Goal: Task Accomplishment & Management: Manage account settings

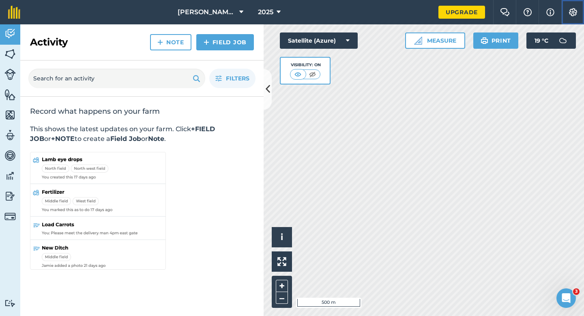
click at [573, 15] on img at bounding box center [573, 12] width 10 height 8
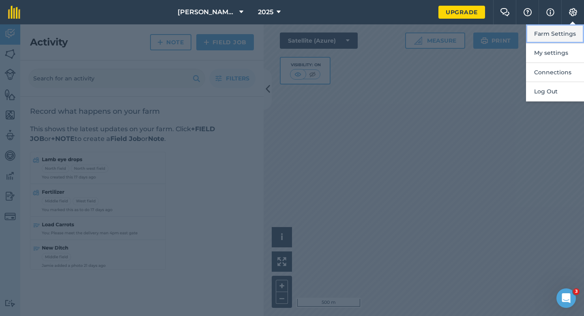
click at [571, 25] on button "Farm Settings" at bounding box center [555, 33] width 58 height 19
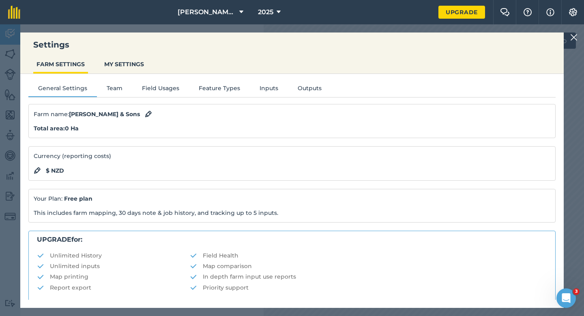
scroll to position [156, 0]
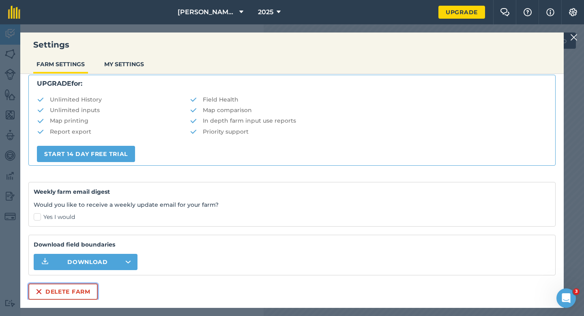
click at [64, 292] on button "Delete farm" at bounding box center [62, 291] width 69 height 16
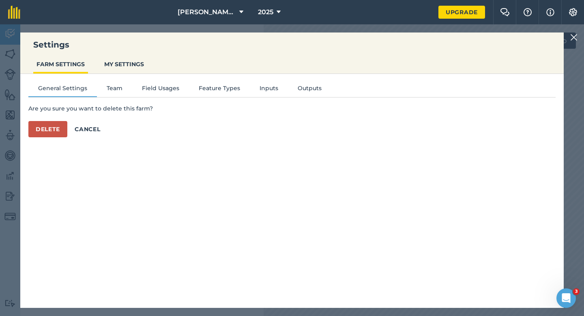
scroll to position [0, 0]
click at [58, 130] on button "Delete" at bounding box center [47, 129] width 39 height 16
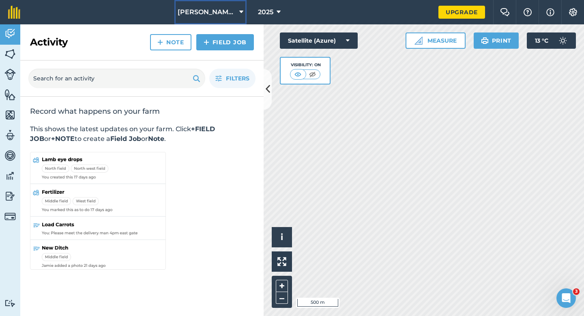
click at [199, 10] on span "[PERSON_NAME] & Sons Farming LTD" at bounding box center [207, 12] width 58 height 10
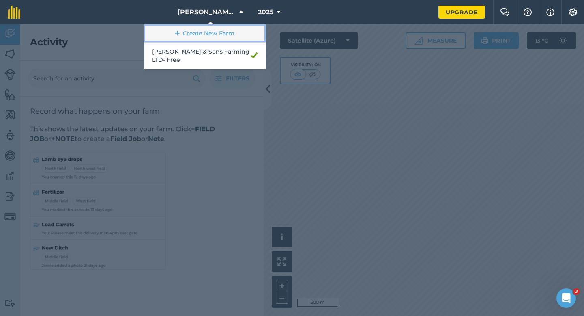
click at [200, 37] on link "Create New Farm" at bounding box center [205, 33] width 122 height 18
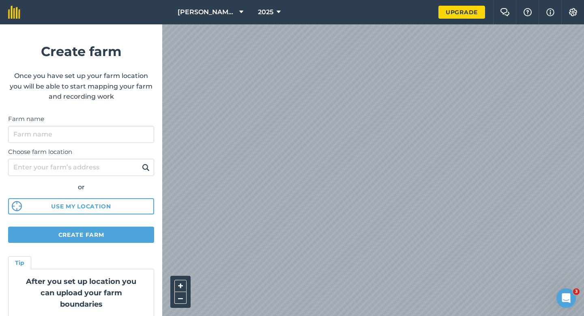
click at [126, 125] on div "Farm name" at bounding box center [81, 128] width 146 height 29
click at [127, 127] on input "Farm name" at bounding box center [81, 134] width 146 height 17
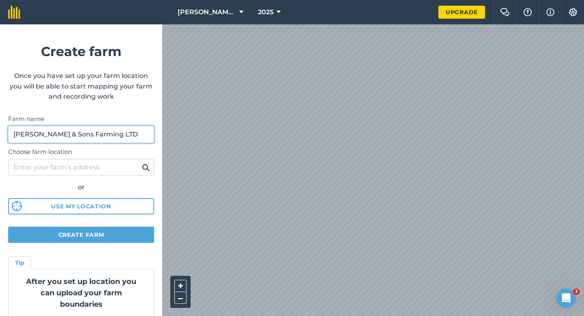
type input "[PERSON_NAME] & Sons Farming LTD"
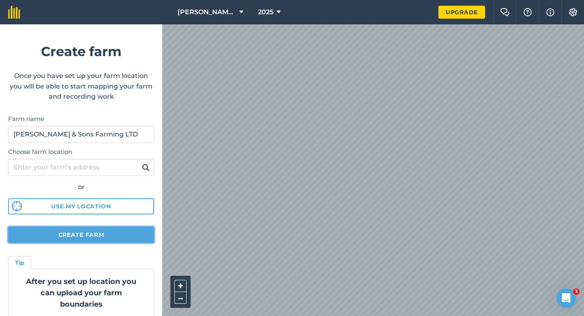
click at [114, 232] on button "Create farm" at bounding box center [81, 234] width 146 height 16
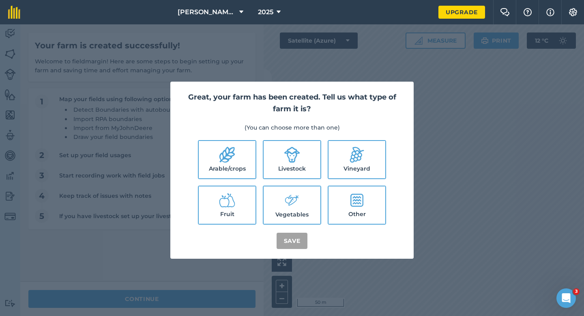
click at [255, 146] on label "Arable/crops" at bounding box center [227, 159] width 57 height 37
checkbox input "true"
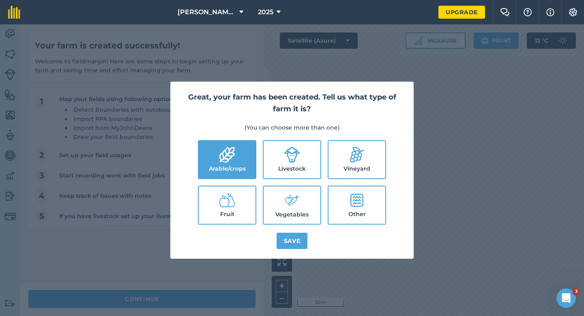
click at [283, 157] on label "Livestock" at bounding box center [292, 159] width 57 height 37
checkbox input "true"
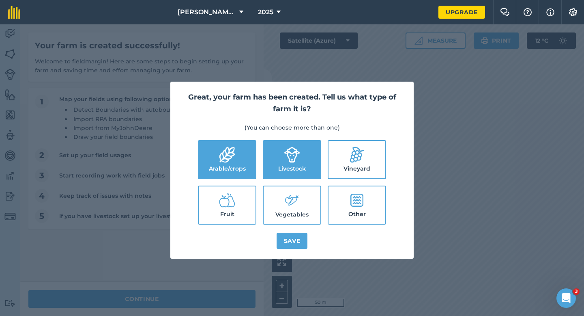
click at [278, 205] on label "Vegetables" at bounding box center [292, 204] width 57 height 37
checkbox input "true"
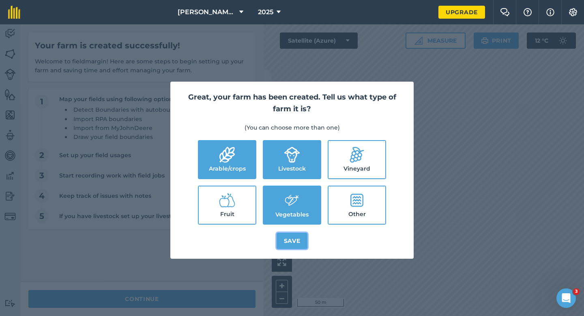
click at [291, 244] on button "Save" at bounding box center [292, 240] width 31 height 16
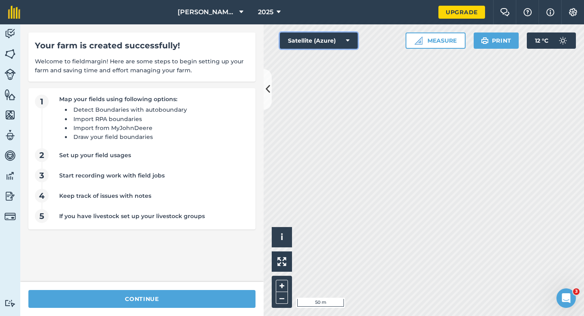
click at [342, 33] on button "Satellite (Azure)" at bounding box center [319, 40] width 78 height 16
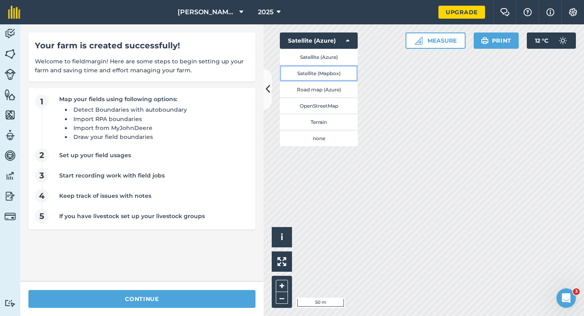
click at [336, 72] on button "Satellite (Mapbox)" at bounding box center [319, 73] width 78 height 16
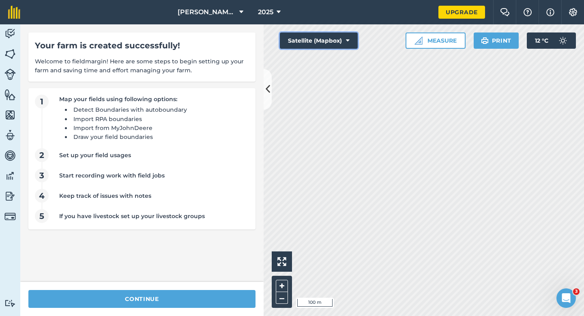
click at [321, 41] on button "Satellite (Mapbox)" at bounding box center [319, 40] width 78 height 16
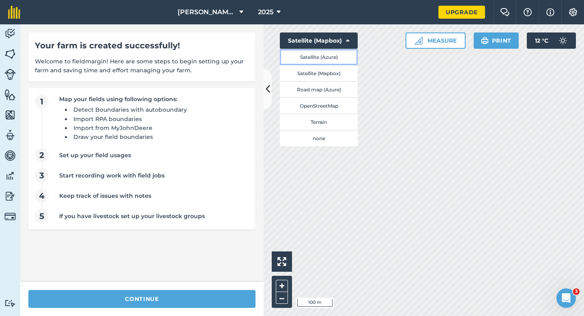
click at [319, 55] on button "Satellite (Azure)" at bounding box center [319, 57] width 78 height 16
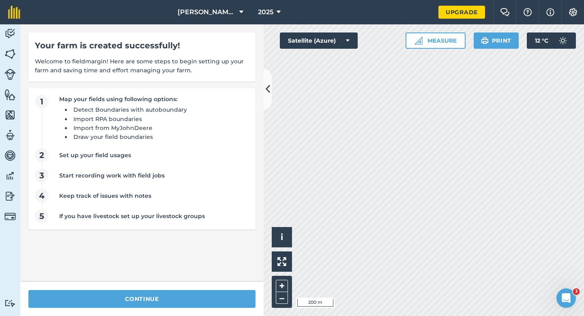
click at [162, 311] on div "continue" at bounding box center [141, 299] width 243 height 34
click at [162, 288] on div "continue" at bounding box center [141, 299] width 243 height 34
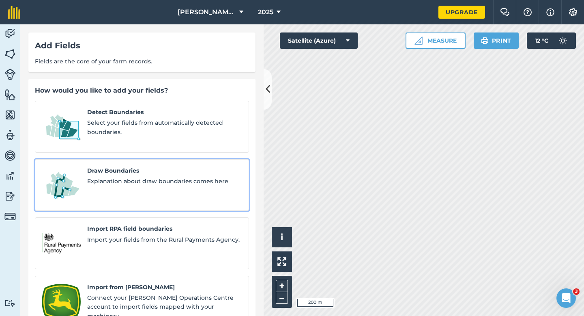
click at [103, 188] on link "Draw Boundaries Explanation about draw boundaries comes here" at bounding box center [142, 185] width 214 height 52
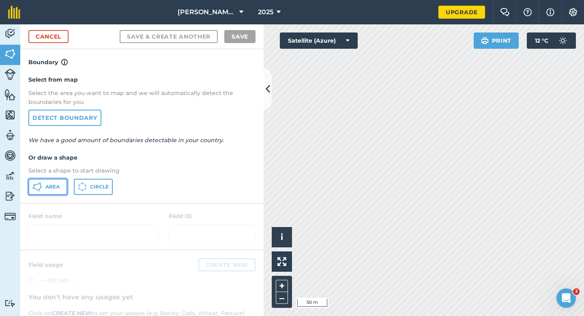
click at [58, 179] on button "Area" at bounding box center [47, 187] width 39 height 16
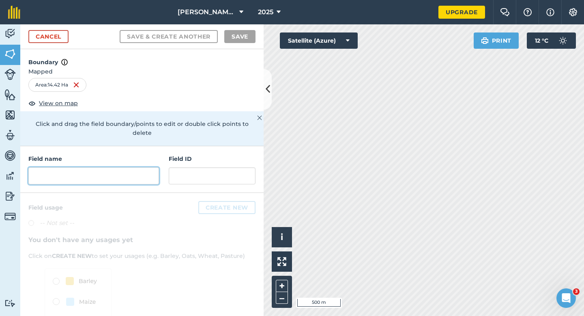
click at [145, 174] on input "text" at bounding box center [93, 175] width 131 height 17
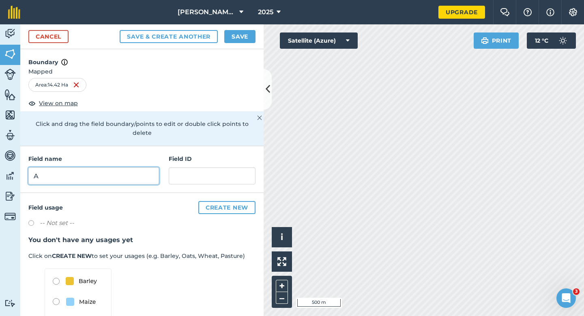
type input "A"
click at [242, 31] on button "Save" at bounding box center [239, 36] width 31 height 13
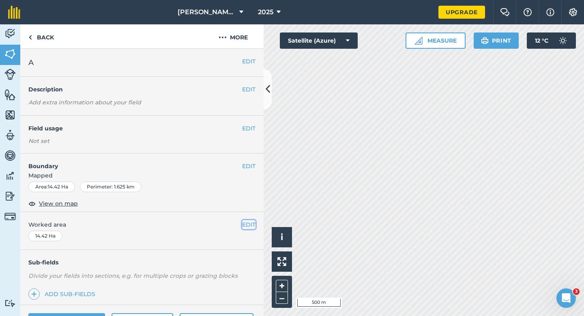
click at [247, 228] on button "EDIT" at bounding box center [248, 224] width 13 height 9
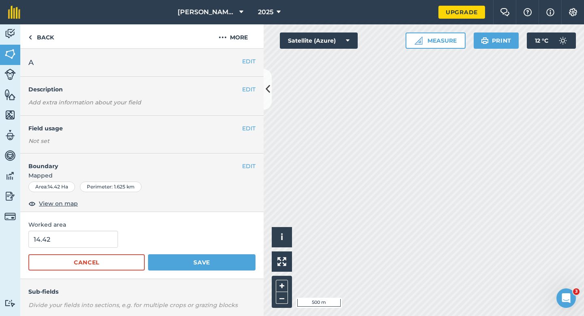
click at [122, 228] on span "Worked area" at bounding box center [141, 224] width 227 height 9
click at [105, 230] on input "14.42" at bounding box center [73, 238] width 90 height 17
click at [105, 239] on input "14.42" at bounding box center [73, 238] width 90 height 17
type input "14.4"
click at [148, 254] on button "Save" at bounding box center [202, 262] width 108 height 16
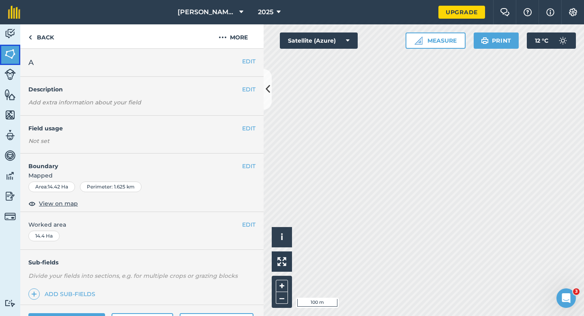
click at [0, 63] on link "Fields" at bounding box center [10, 55] width 20 height 20
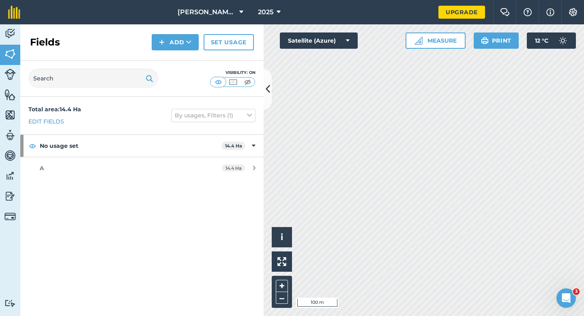
click at [177, 50] on div "Fields Add Set usage" at bounding box center [141, 42] width 243 height 36
click at [176, 47] on button "Add" at bounding box center [175, 42] width 47 height 16
click at [176, 58] on link "Draw" at bounding box center [175, 61] width 45 height 18
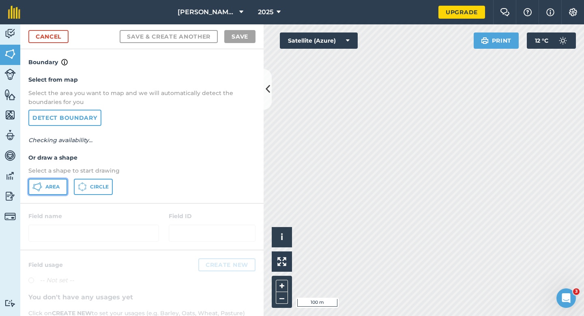
click at [54, 185] on span "Area" at bounding box center [52, 186] width 14 height 6
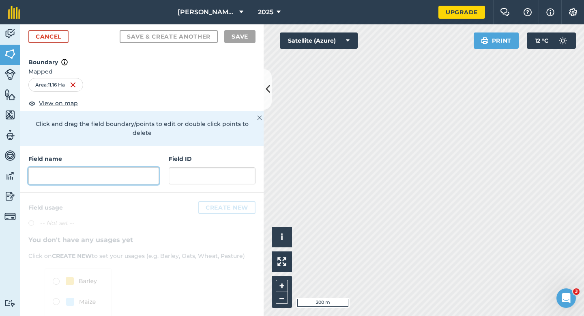
click at [136, 167] on input "text" at bounding box center [93, 175] width 131 height 17
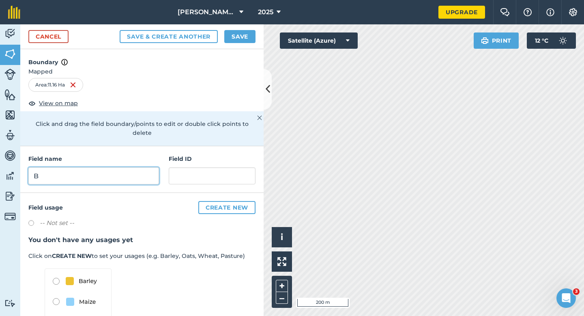
type input "B"
click at [244, 34] on button "Save" at bounding box center [239, 36] width 31 height 13
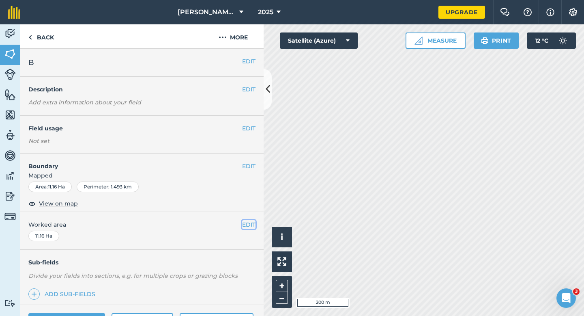
click at [247, 224] on button "EDIT" at bounding box center [248, 224] width 13 height 9
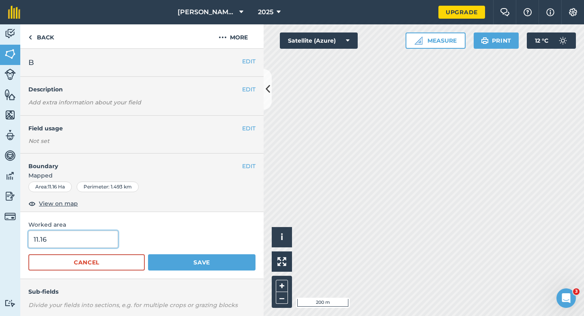
click at [71, 233] on input "11.16" at bounding box center [73, 238] width 90 height 17
click at [71, 236] on input "11.16" at bounding box center [73, 238] width 90 height 17
type input "11.1"
click at [148, 254] on button "Save" at bounding box center [202, 262] width 108 height 16
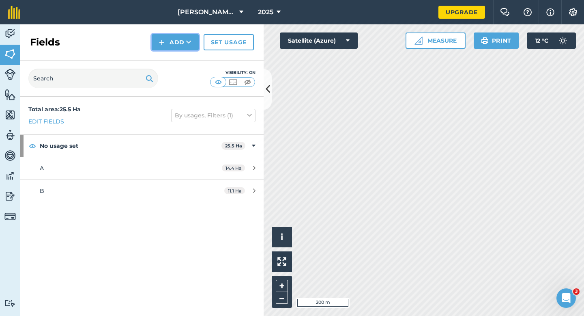
click at [173, 47] on button "Add" at bounding box center [175, 42] width 47 height 16
click at [174, 60] on link "Draw" at bounding box center [175, 61] width 45 height 18
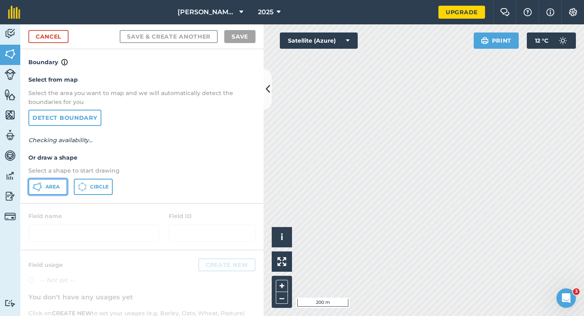
click at [53, 189] on span "Area" at bounding box center [52, 186] width 14 height 6
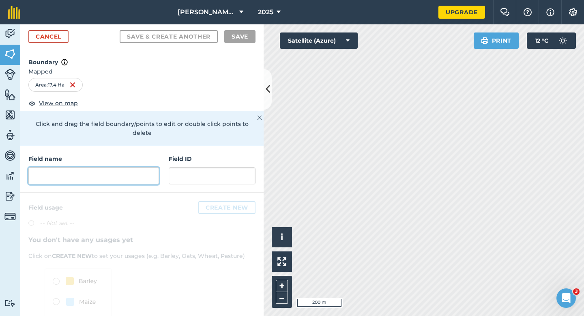
click at [141, 167] on input "text" at bounding box center [93, 175] width 131 height 17
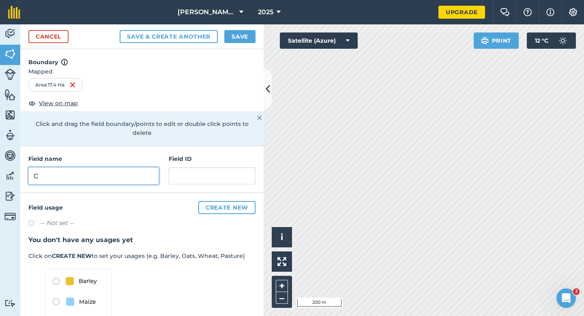
type input "C"
click at [245, 43] on div "Cancel Save & Create Another Save" at bounding box center [141, 36] width 243 height 25
click at [245, 35] on button "Save" at bounding box center [239, 36] width 31 height 13
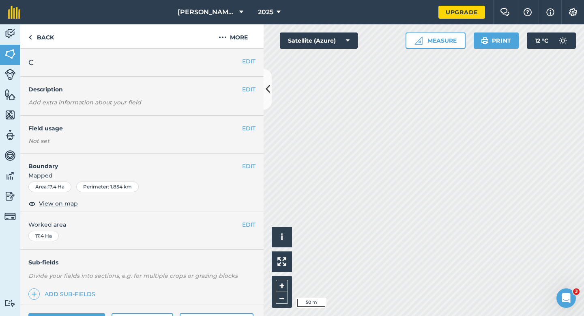
click at [270, 90] on div "Activity Fields Livestock Features Maps Team Vehicles Data Reporting Billing Tu…" at bounding box center [292, 169] width 584 height 291
click at [242, 223] on button "EDIT" at bounding box center [248, 224] width 13 height 9
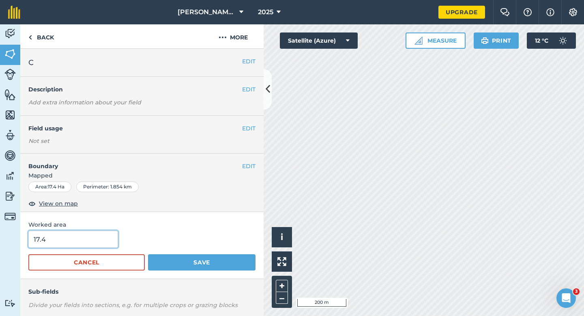
click at [148, 254] on button "Save" at bounding box center [202, 262] width 108 height 16
click at [89, 241] on input "17.4" at bounding box center [73, 238] width 90 height 17
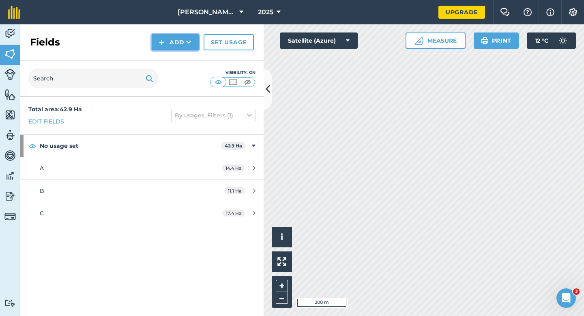
click at [166, 41] on button "Add" at bounding box center [175, 42] width 47 height 16
click at [168, 62] on link "Draw" at bounding box center [175, 61] width 45 height 18
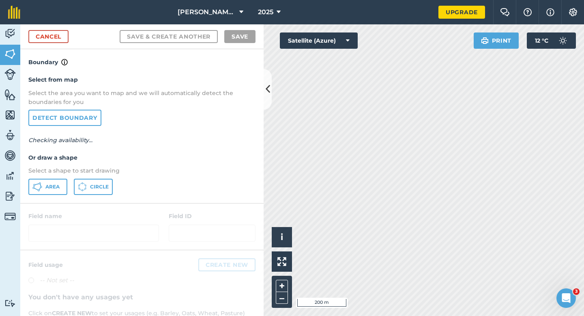
click at [67, 185] on div "Area Circle" at bounding box center [141, 187] width 227 height 16
click at [65, 184] on button "Area" at bounding box center [47, 187] width 39 height 16
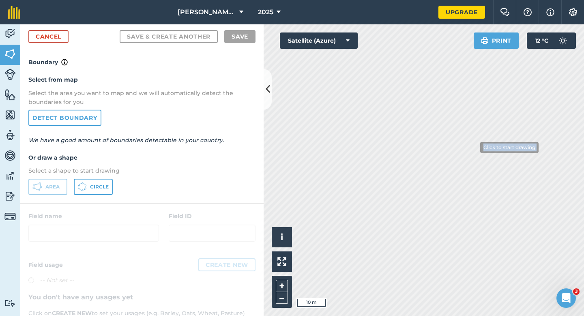
click at [473, 148] on div "Click to start drawing i © 2025 TomTom, Microsoft 10 m + – Satellite (Azure) Pr…" at bounding box center [424, 169] width 321 height 291
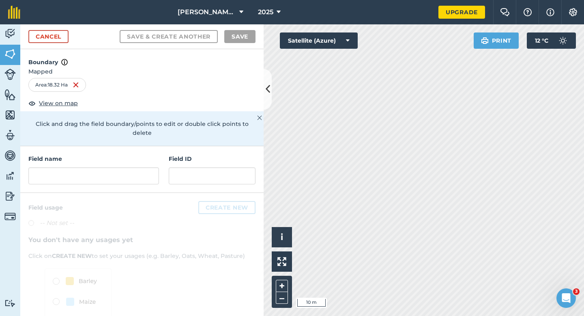
click at [114, 157] on div "Field name" at bounding box center [93, 169] width 131 height 30
click at [114, 167] on input "text" at bounding box center [93, 175] width 131 height 17
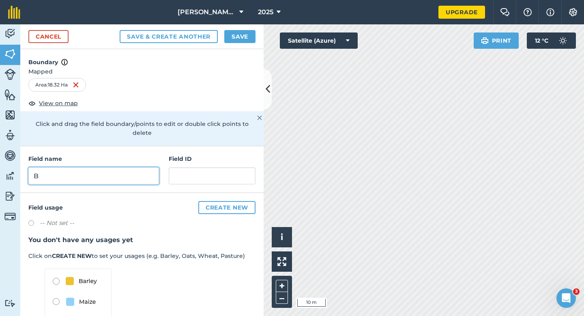
type input "B"
click at [241, 32] on button "Save" at bounding box center [239, 36] width 31 height 13
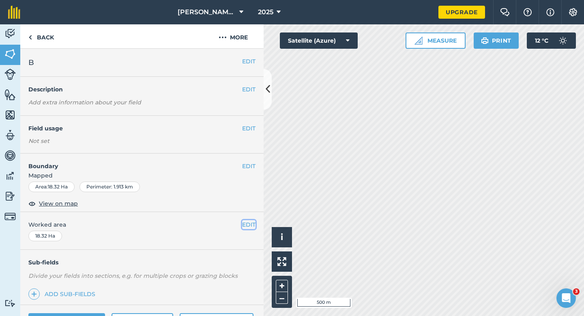
click at [249, 225] on button "EDIT" at bounding box center [248, 224] width 13 height 9
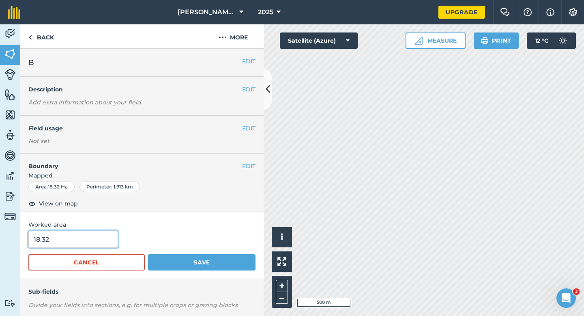
click at [89, 243] on input "18.32" at bounding box center [73, 238] width 90 height 17
type input "18.3"
click at [148, 254] on button "Save" at bounding box center [202, 262] width 108 height 16
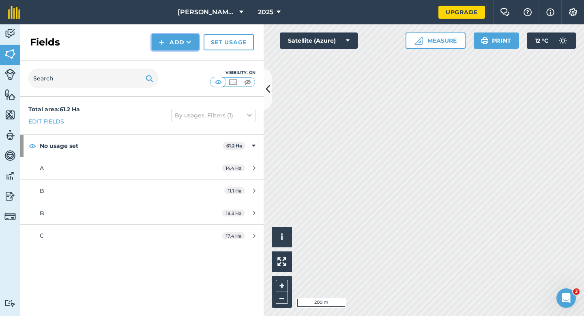
click at [161, 36] on button "Add" at bounding box center [175, 42] width 47 height 16
click at [168, 60] on link "Draw" at bounding box center [175, 61] width 45 height 18
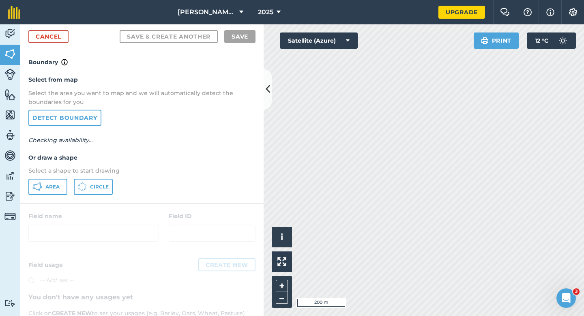
click at [60, 178] on div "Select from map Select the area you want to map and we will automatically detec…" at bounding box center [141, 135] width 243 height 136
click at [67, 182] on button "Area" at bounding box center [47, 187] width 39 height 16
click at [51, 182] on button "Area" at bounding box center [47, 187] width 39 height 16
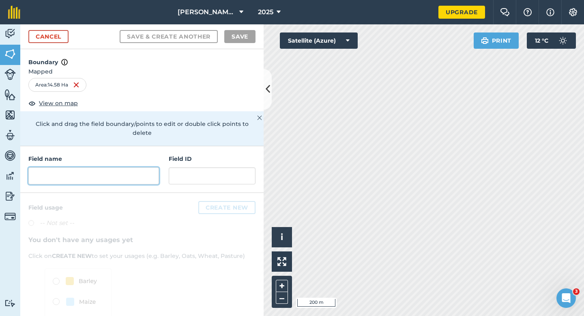
click at [107, 172] on input "text" at bounding box center [93, 175] width 131 height 17
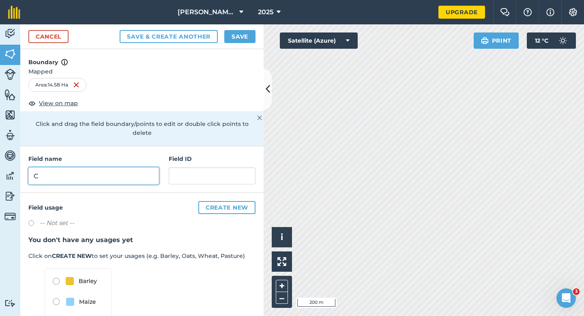
type input "C"
click at [243, 35] on button "Save" at bounding box center [239, 36] width 31 height 13
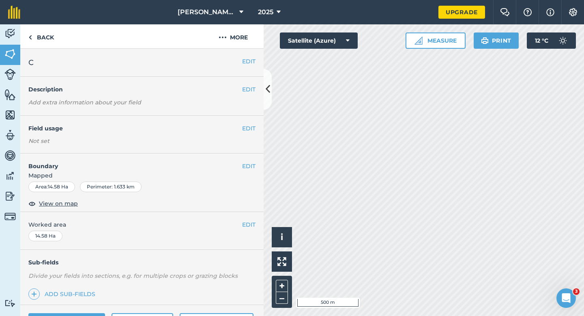
click at [247, 229] on div "EDIT Worked area 14.58 Ha" at bounding box center [141, 231] width 243 height 38
click at [241, 221] on span "Worked area" at bounding box center [141, 224] width 227 height 9
click at [243, 221] on button "EDIT" at bounding box center [248, 224] width 13 height 9
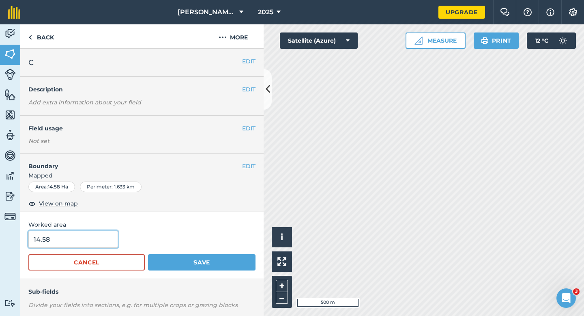
click at [79, 232] on input "14.58" at bounding box center [73, 238] width 90 height 17
click at [79, 245] on input "14.58" at bounding box center [73, 238] width 90 height 17
type input "14.6"
click at [148, 254] on button "Save" at bounding box center [202, 262] width 108 height 16
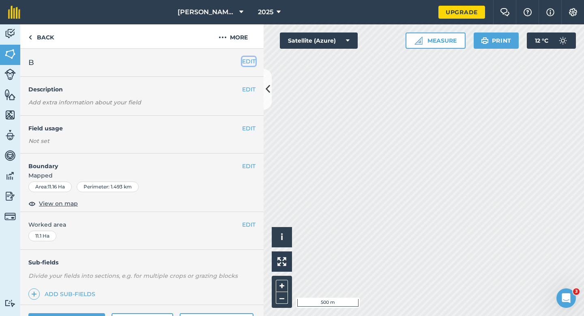
click at [246, 62] on button "EDIT" at bounding box center [248, 61] width 13 height 9
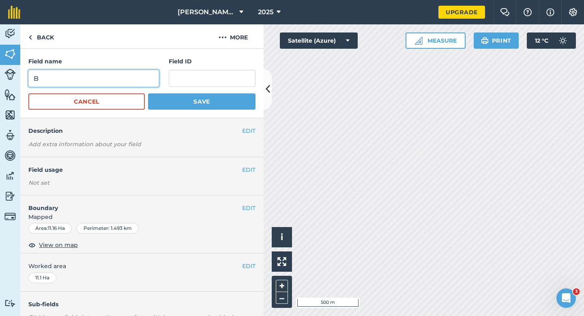
click at [153, 71] on input "B" at bounding box center [93, 78] width 131 height 17
type input "D"
click at [148, 93] on button "Save" at bounding box center [202, 101] width 108 height 16
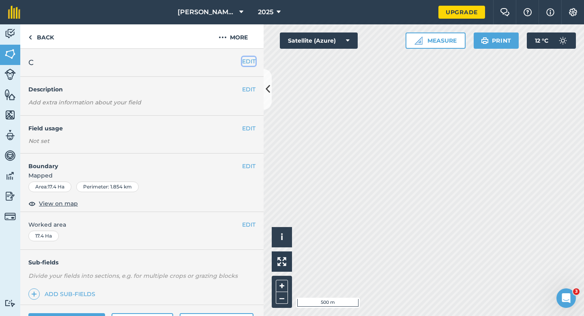
click at [252, 62] on button "EDIT" at bounding box center [248, 61] width 13 height 9
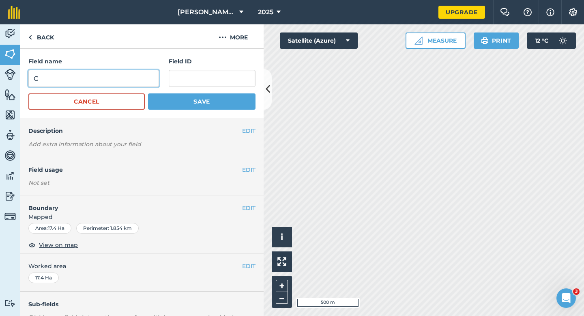
click at [120, 75] on input "C" at bounding box center [93, 78] width 131 height 17
type input "E"
click at [148, 93] on button "Save" at bounding box center [202, 101] width 108 height 16
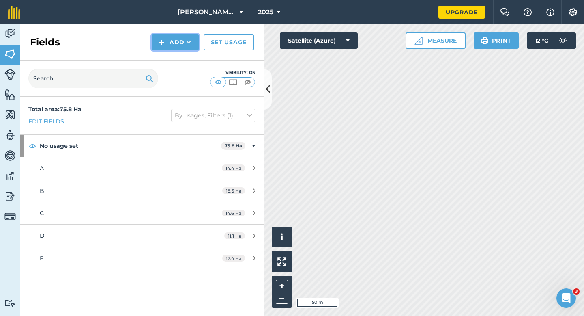
click at [185, 46] on button "Add" at bounding box center [175, 42] width 47 height 16
click at [185, 60] on link "Draw" at bounding box center [175, 61] width 45 height 18
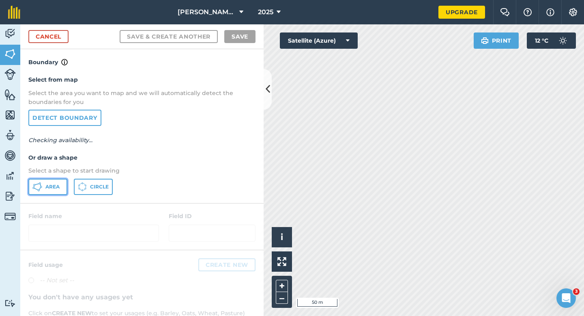
click at [56, 187] on span "Area" at bounding box center [52, 186] width 14 height 6
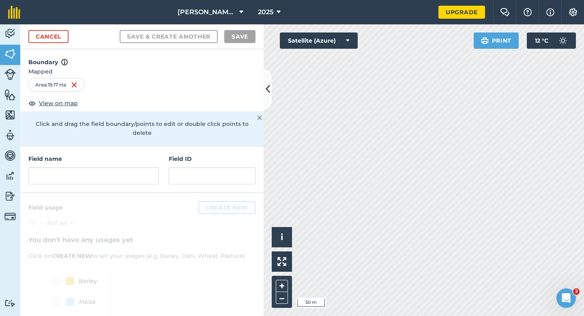
click at [127, 176] on div "Field name Field ID" at bounding box center [141, 169] width 243 height 47
click at [127, 173] on input "text" at bounding box center [93, 175] width 131 height 17
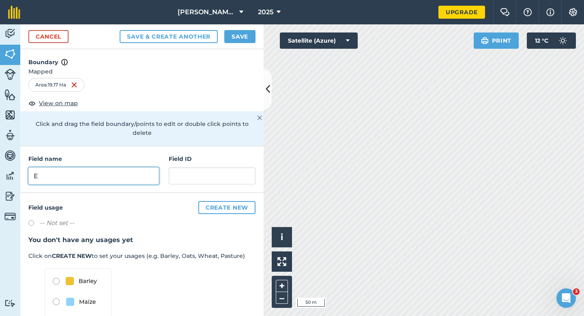
type input "E"
click at [230, 37] on button "Save" at bounding box center [239, 36] width 31 height 13
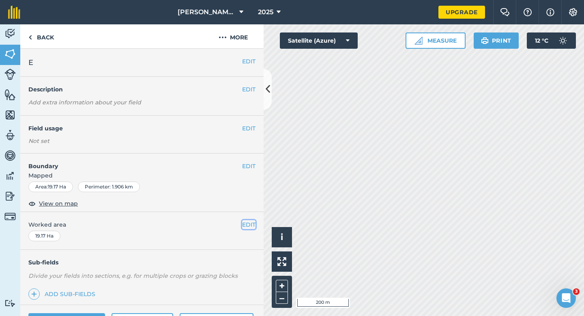
click at [250, 228] on button "EDIT" at bounding box center [248, 224] width 13 height 9
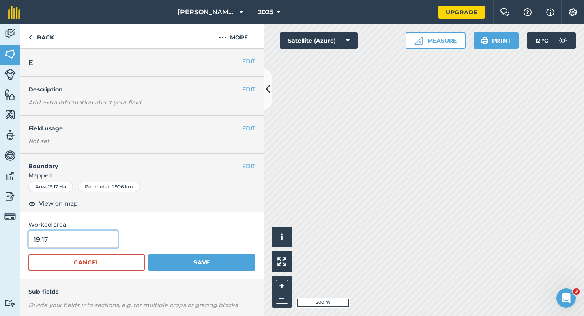
click at [93, 231] on input "19.17" at bounding box center [73, 238] width 90 height 17
click at [93, 239] on input "19.17" at bounding box center [73, 238] width 90 height 17
type input "19.2"
click at [148, 254] on button "Save" at bounding box center [202, 262] width 108 height 16
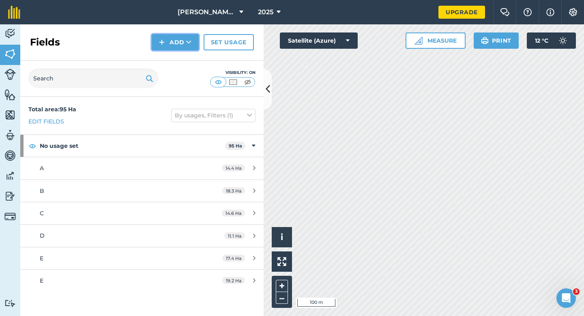
click at [174, 44] on button "Add" at bounding box center [175, 42] width 47 height 16
click at [174, 60] on link "Draw" at bounding box center [175, 61] width 45 height 18
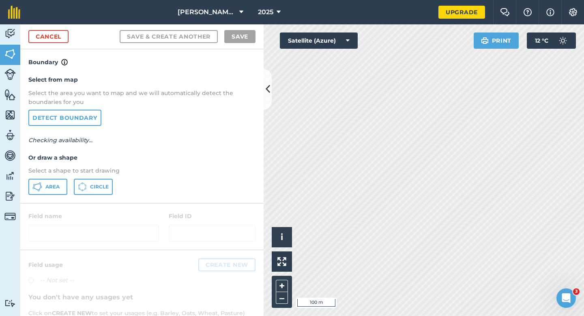
click at [56, 177] on div "Select from map Select the area you want to map and we will automatically detec…" at bounding box center [141, 135] width 243 height 136
click at [56, 182] on button "Area" at bounding box center [47, 187] width 39 height 16
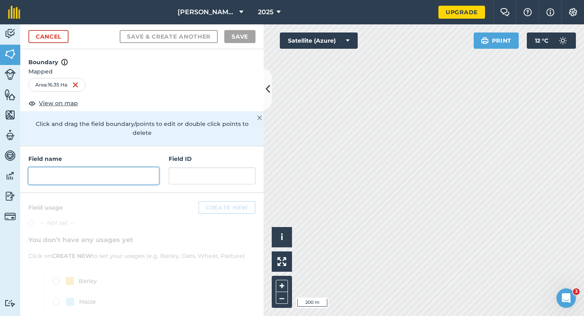
click at [147, 167] on input "text" at bounding box center [93, 175] width 131 height 17
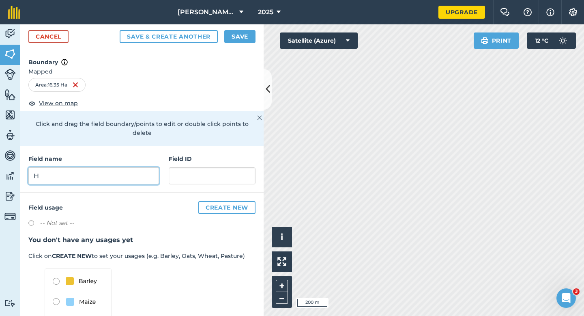
type input "H"
click at [252, 31] on button "Save" at bounding box center [239, 36] width 31 height 13
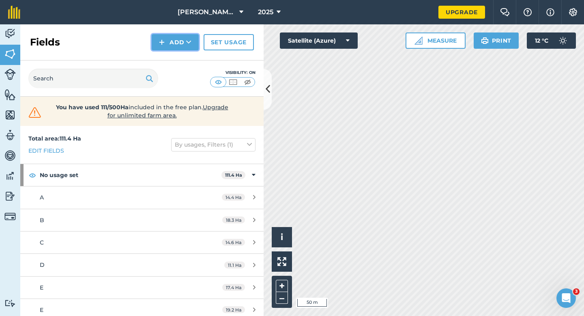
click at [174, 45] on button "Add" at bounding box center [175, 42] width 47 height 16
click at [174, 62] on link "Draw" at bounding box center [175, 61] width 45 height 18
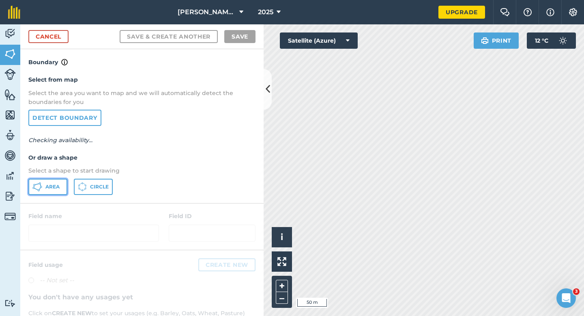
click at [36, 189] on icon at bounding box center [36, 188] width 4 height 2
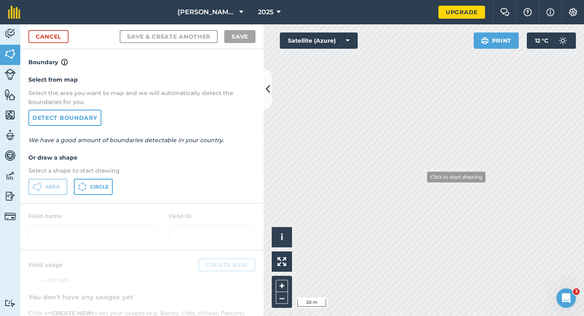
click at [239, 70] on div "Activity Fields Livestock Features Maps Team Vehicles Data Reporting Billing Tu…" at bounding box center [292, 169] width 584 height 291
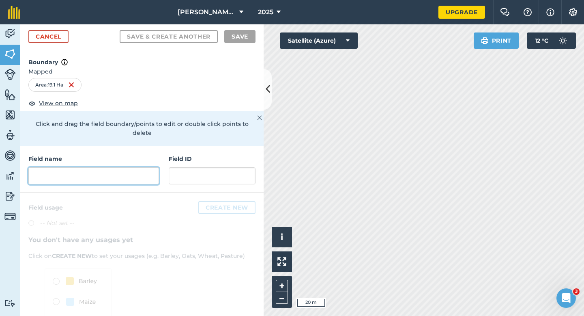
click at [113, 168] on input "text" at bounding box center [93, 175] width 131 height 17
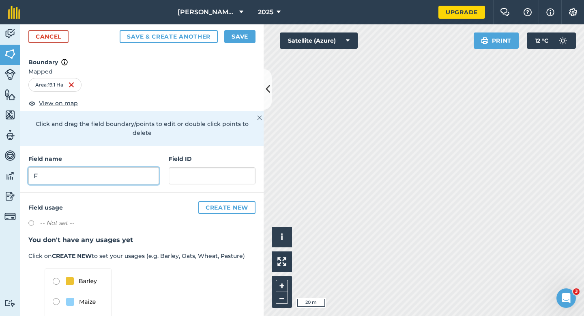
type input "F"
click at [228, 45] on div "Cancel Save & Create Another Save" at bounding box center [141, 36] width 243 height 25
click at [241, 29] on div "Cancel Save & Create Another Save" at bounding box center [141, 36] width 243 height 25
click at [241, 35] on button "Save" at bounding box center [239, 36] width 31 height 13
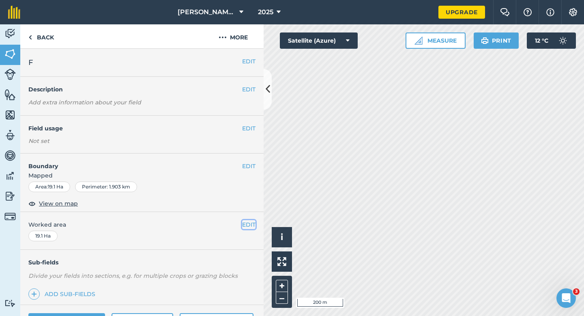
click at [245, 224] on button "EDIT" at bounding box center [248, 224] width 13 height 9
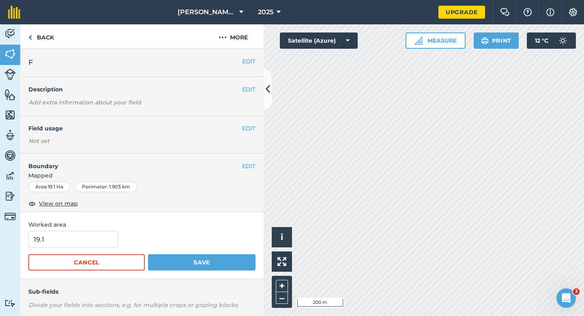
click at [82, 249] on form "19.1 Cancel Save" at bounding box center [141, 250] width 227 height 40
click at [148, 254] on button "Save" at bounding box center [202, 262] width 108 height 16
click at [85, 243] on input "19.1" at bounding box center [73, 238] width 90 height 17
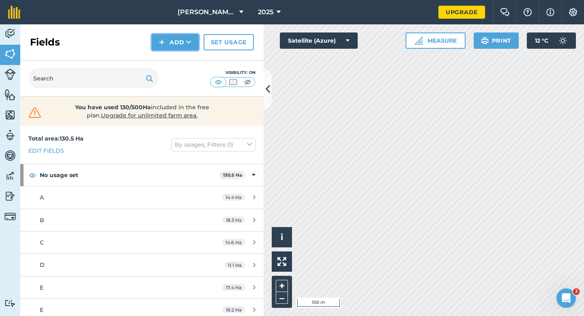
click at [159, 40] on img at bounding box center [162, 42] width 6 height 10
click at [164, 62] on link "Draw" at bounding box center [175, 61] width 45 height 18
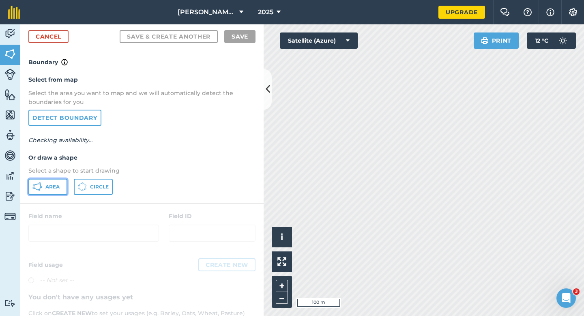
click at [58, 185] on span "Area" at bounding box center [52, 186] width 14 height 6
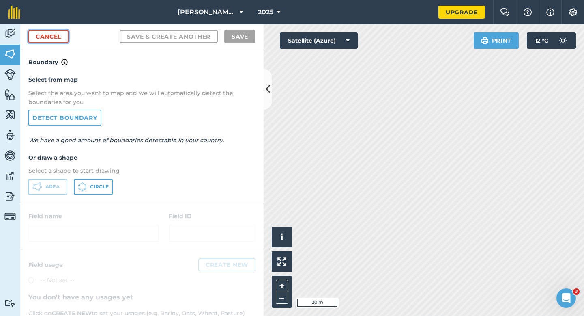
click at [47, 40] on link "Cancel" at bounding box center [48, 36] width 40 height 13
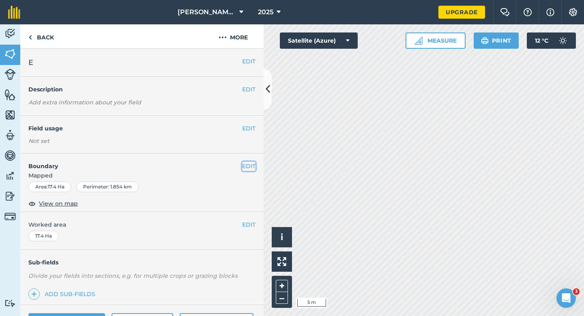
click at [255, 162] on button "EDIT" at bounding box center [248, 165] width 13 height 9
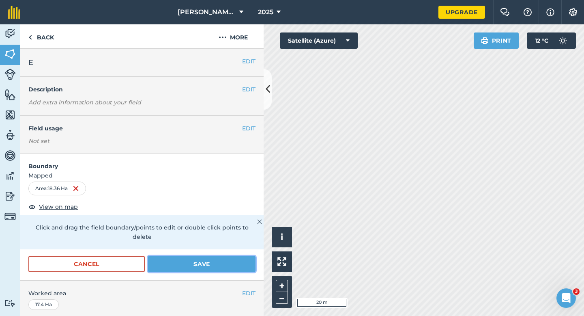
click at [224, 258] on button "Save" at bounding box center [202, 264] width 108 height 16
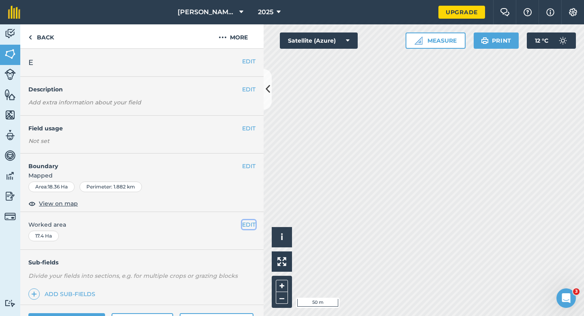
drag, startPoint x: 247, startPoint y: 223, endPoint x: 243, endPoint y: 223, distance: 4.5
click at [247, 223] on button "EDIT" at bounding box center [248, 224] width 13 height 9
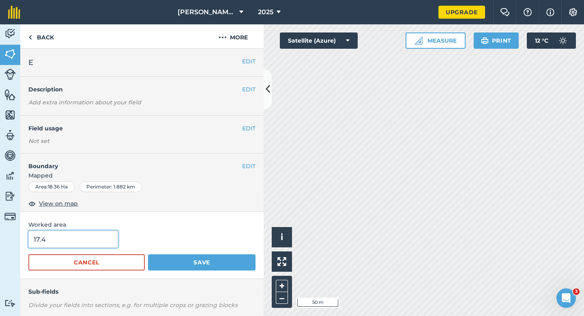
click at [111, 235] on input "17.4" at bounding box center [73, 238] width 90 height 17
type input "18.4"
click at [148, 254] on button "Save" at bounding box center [202, 262] width 108 height 16
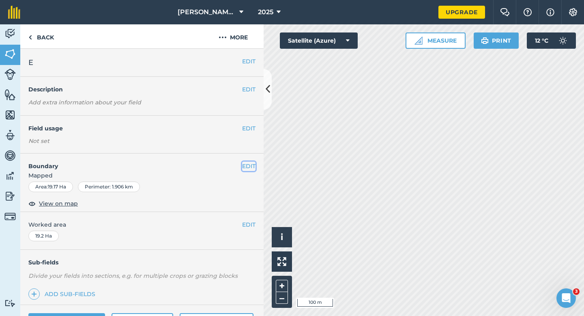
click at [250, 169] on button "EDIT" at bounding box center [248, 165] width 13 height 9
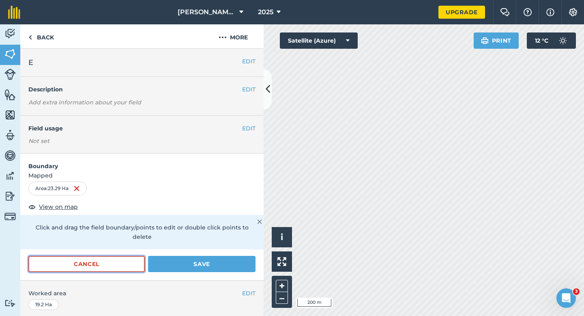
click at [121, 261] on button "Cancel" at bounding box center [86, 264] width 116 height 16
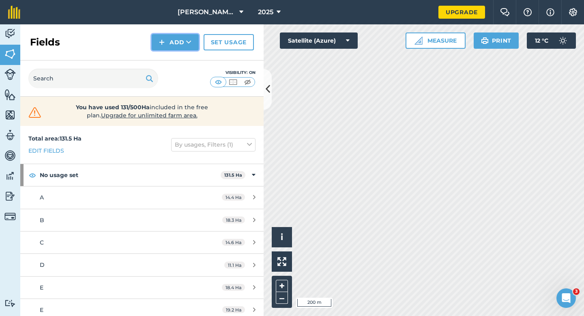
click at [163, 44] on img at bounding box center [162, 42] width 6 height 10
click at [170, 58] on link "Draw" at bounding box center [175, 61] width 45 height 18
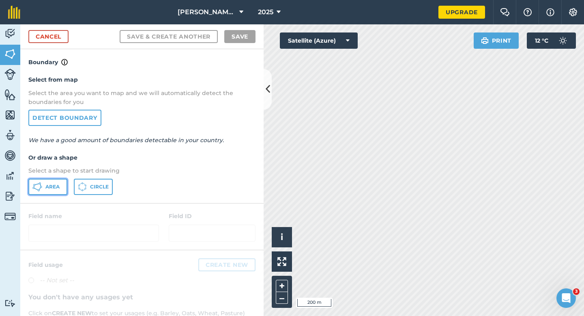
click at [56, 191] on button "Area" at bounding box center [47, 187] width 39 height 16
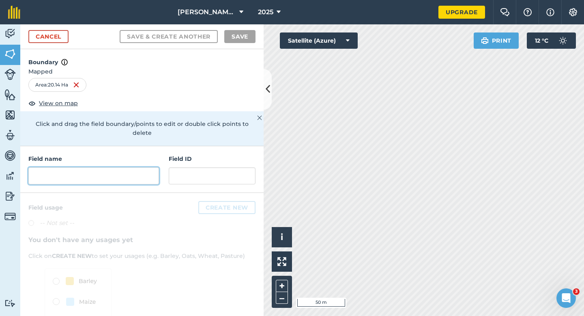
click at [122, 167] on input "text" at bounding box center [93, 175] width 131 height 17
click at [138, 167] on input "text" at bounding box center [93, 175] width 131 height 17
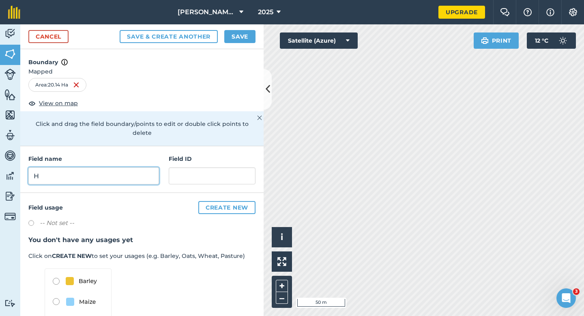
type input "H"
click at [248, 37] on button "Save" at bounding box center [239, 36] width 31 height 13
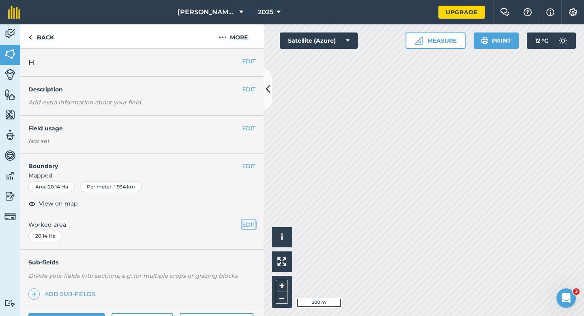
click at [247, 220] on button "EDIT" at bounding box center [248, 224] width 13 height 9
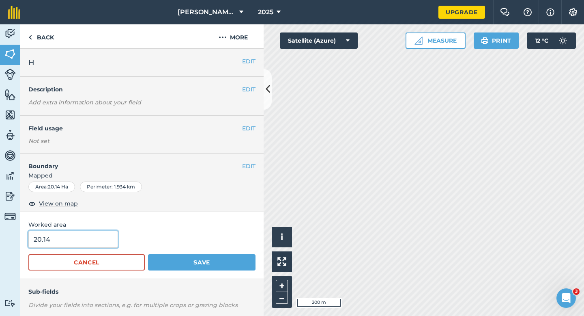
click at [67, 236] on input "20.14" at bounding box center [73, 238] width 90 height 17
type input "20"
click at [148, 254] on button "Save" at bounding box center [202, 262] width 108 height 16
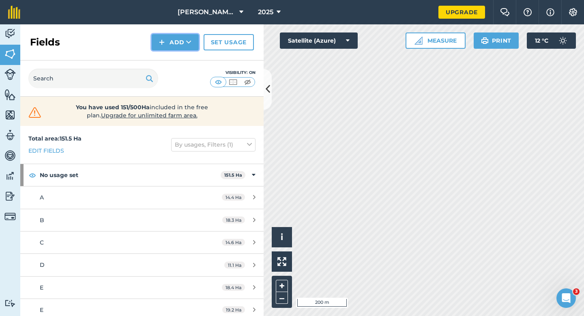
click at [178, 45] on button "Add" at bounding box center [175, 42] width 47 height 16
click at [178, 58] on link "Draw" at bounding box center [175, 61] width 45 height 18
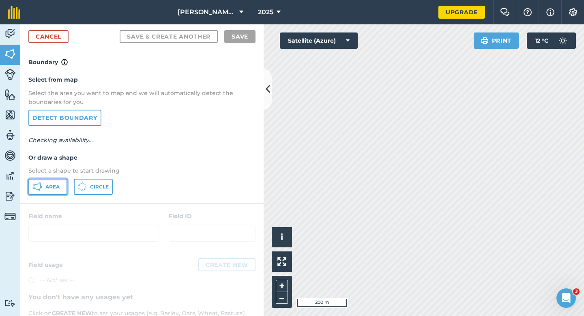
click at [51, 192] on button "Area" at bounding box center [47, 187] width 39 height 16
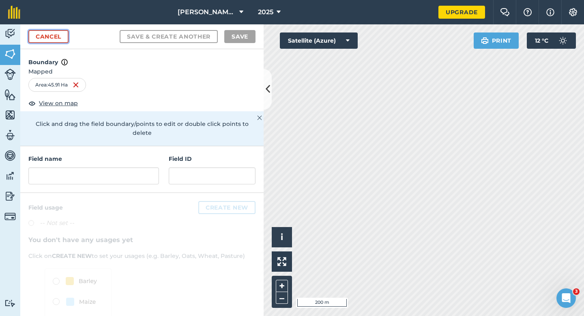
click at [59, 42] on link "Cancel" at bounding box center [48, 36] width 40 height 13
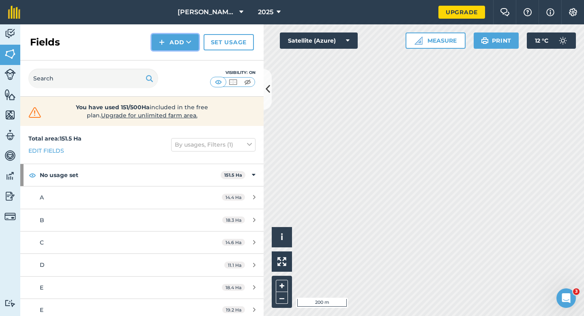
click at [166, 47] on button "Add" at bounding box center [175, 42] width 47 height 16
click at [166, 58] on link "Draw" at bounding box center [175, 61] width 45 height 18
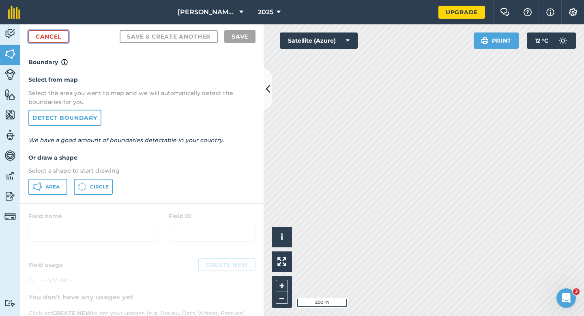
click at [52, 37] on link "Cancel" at bounding box center [48, 36] width 40 height 13
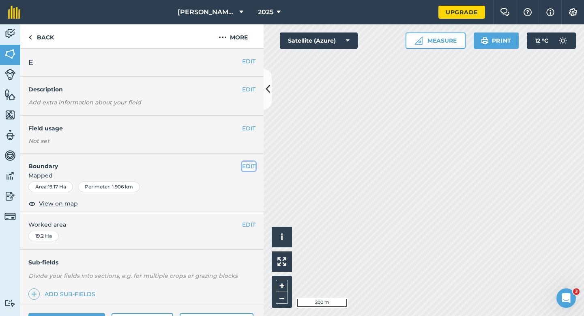
click at [249, 169] on button "EDIT" at bounding box center [248, 165] width 13 height 9
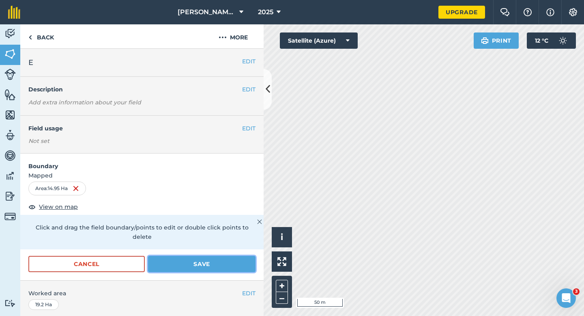
click at [213, 260] on button "Save" at bounding box center [202, 264] width 108 height 16
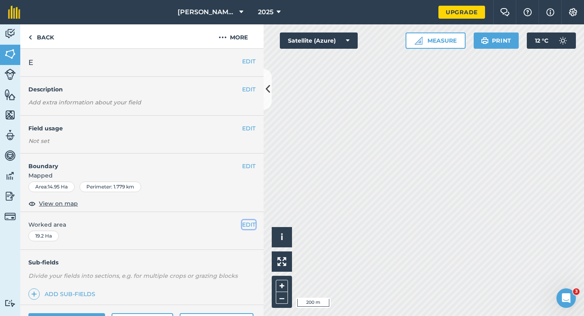
click at [245, 226] on button "EDIT" at bounding box center [248, 224] width 13 height 9
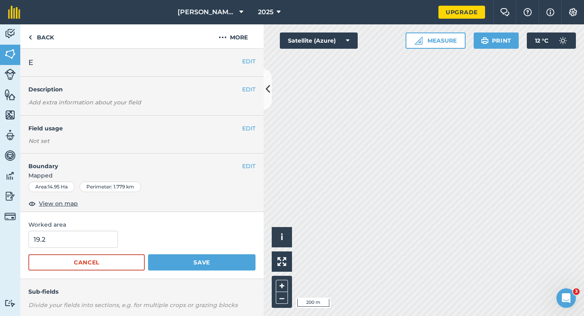
click at [78, 254] on form "19.2 Cancel Save" at bounding box center [141, 250] width 227 height 40
click at [78, 235] on input "19.2" at bounding box center [73, 238] width 90 height 17
type input "15"
click at [148, 254] on button "Save" at bounding box center [202, 262] width 108 height 16
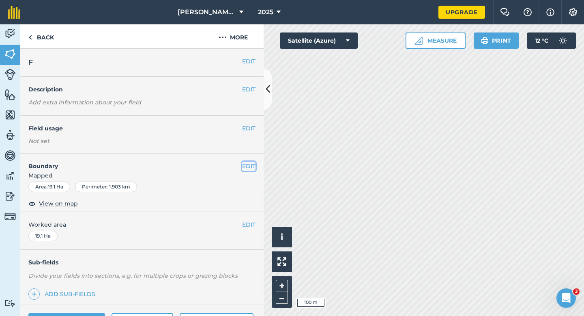
click at [246, 166] on button "EDIT" at bounding box center [248, 165] width 13 height 9
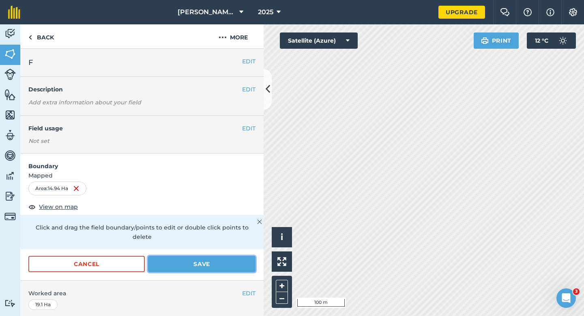
click at [241, 256] on button "Save" at bounding box center [202, 264] width 108 height 16
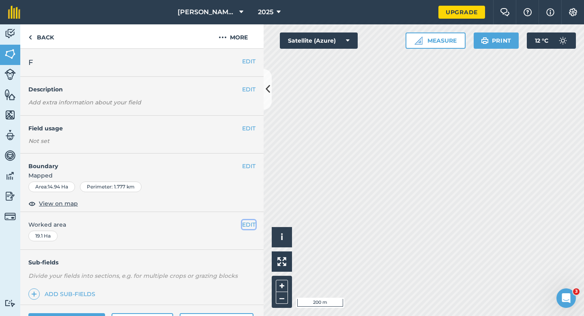
click at [251, 224] on button "EDIT" at bounding box center [248, 224] width 13 height 9
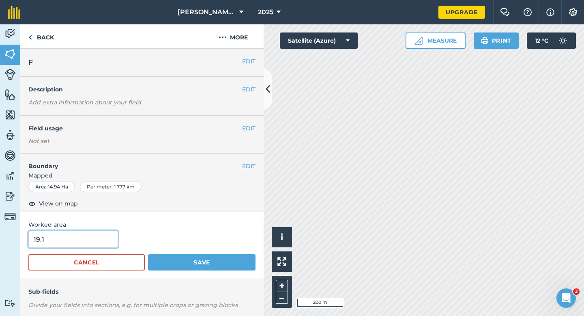
click at [94, 230] on input "19.1" at bounding box center [73, 238] width 90 height 17
click at [94, 234] on input "19.1" at bounding box center [73, 238] width 90 height 17
type input "15"
click at [148, 254] on button "Save" at bounding box center [202, 262] width 108 height 16
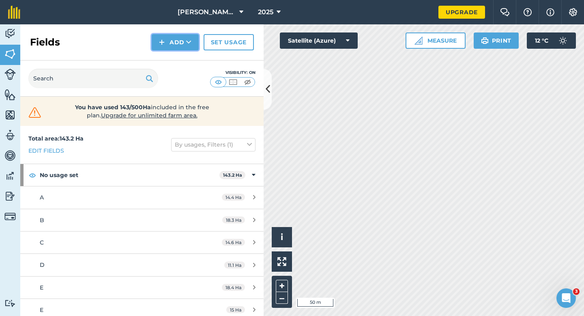
click at [185, 48] on button "Add" at bounding box center [175, 42] width 47 height 16
click at [185, 56] on link "Draw" at bounding box center [175, 61] width 45 height 18
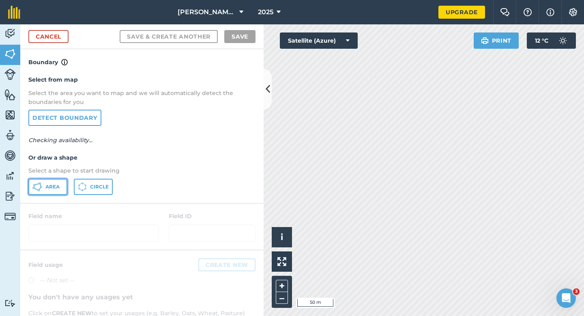
click at [42, 190] on icon at bounding box center [37, 187] width 10 height 10
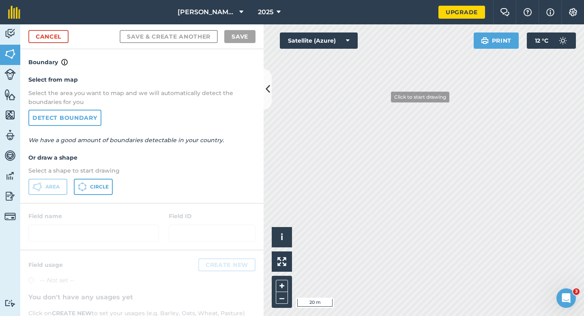
click at [247, 23] on div "[PERSON_NAME] & Sons Farming LTD 2025 Upgrade Farm Chat Help Info Settings Map …" at bounding box center [292, 158] width 584 height 316
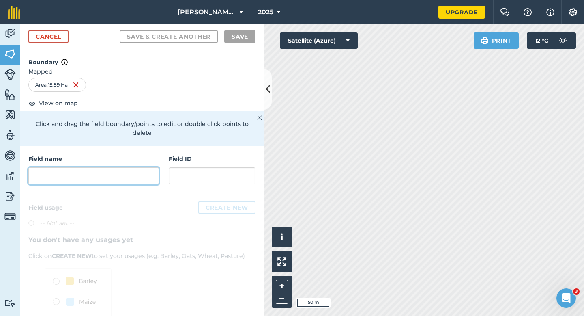
click at [129, 168] on input "text" at bounding box center [93, 175] width 131 height 17
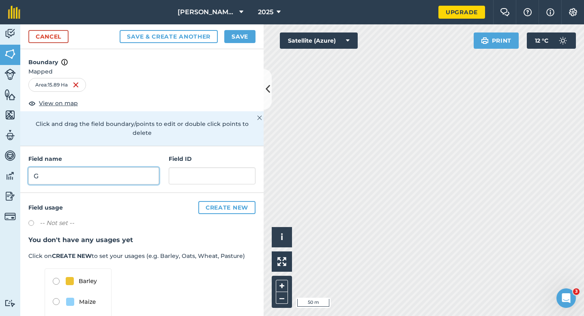
type input "G"
click at [229, 58] on h4 "Boundary" at bounding box center [141, 58] width 243 height 18
click at [229, 40] on button "Save" at bounding box center [239, 36] width 31 height 13
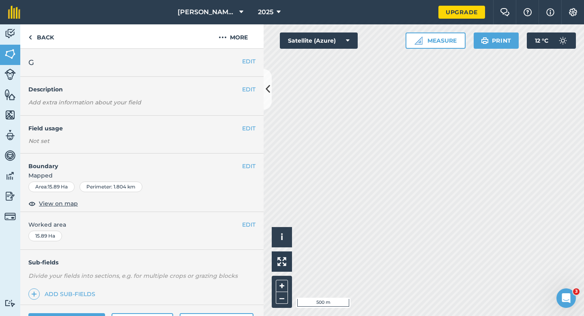
click at [241, 227] on span "Worked area" at bounding box center [141, 224] width 227 height 9
click at [247, 227] on button "EDIT" at bounding box center [248, 224] width 13 height 9
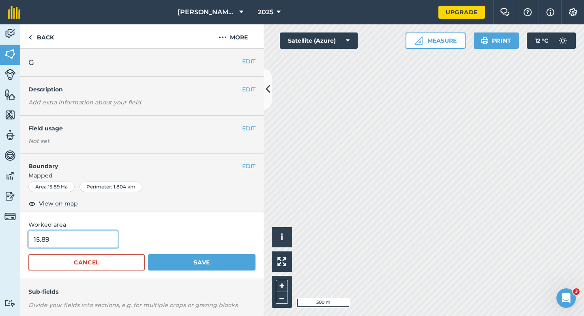
click at [99, 237] on input "15.89" at bounding box center [73, 238] width 90 height 17
type input "16"
click at [148, 254] on button "Save" at bounding box center [202, 262] width 108 height 16
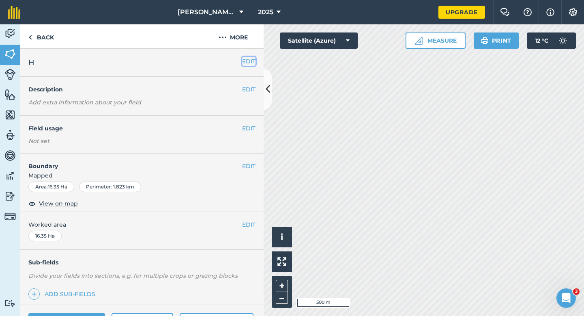
click at [248, 58] on button "EDIT" at bounding box center [248, 61] width 13 height 9
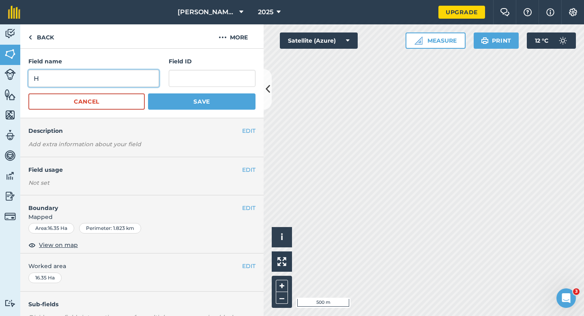
click at [142, 80] on input "H" at bounding box center [93, 78] width 131 height 17
type input "H"
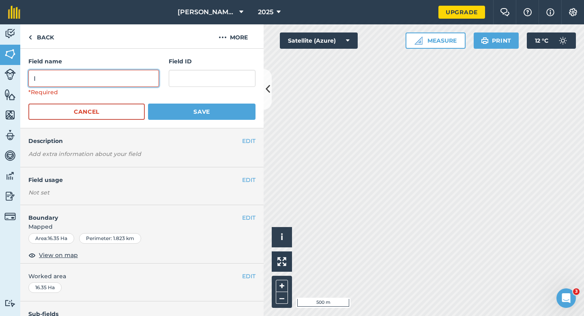
type input "I"
click at [148, 103] on button "Save" at bounding box center [202, 111] width 108 height 16
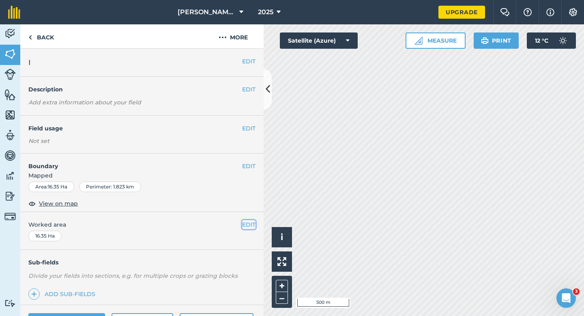
click at [252, 227] on button "EDIT" at bounding box center [248, 224] width 13 height 9
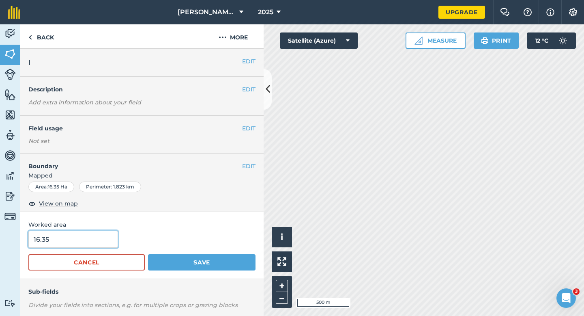
click at [88, 234] on input "16.35" at bounding box center [73, 238] width 90 height 17
click at [88, 240] on input "16.35" at bounding box center [73, 238] width 90 height 17
type input "16.4"
click at [148, 254] on button "Save" at bounding box center [202, 262] width 108 height 16
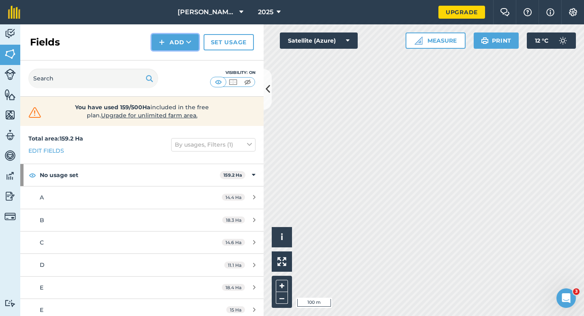
click at [187, 42] on icon at bounding box center [188, 42] width 5 height 8
click at [187, 54] on link "Draw" at bounding box center [175, 61] width 45 height 18
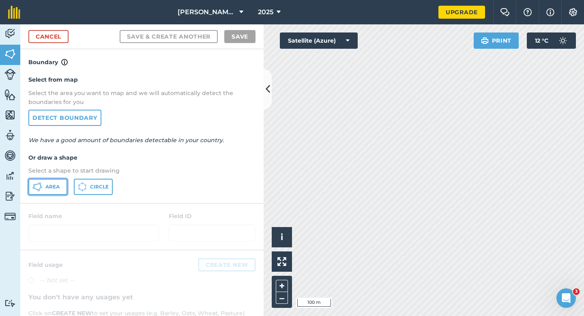
click at [52, 181] on button "Area" at bounding box center [47, 187] width 39 height 16
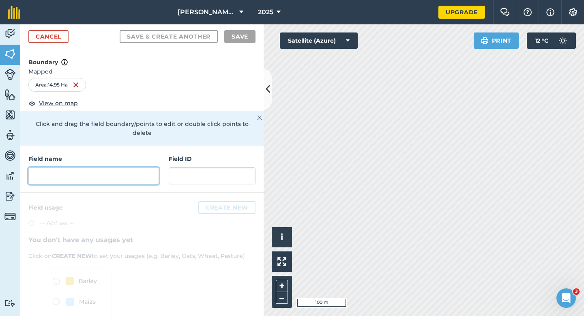
click at [140, 167] on input "text" at bounding box center [93, 175] width 131 height 17
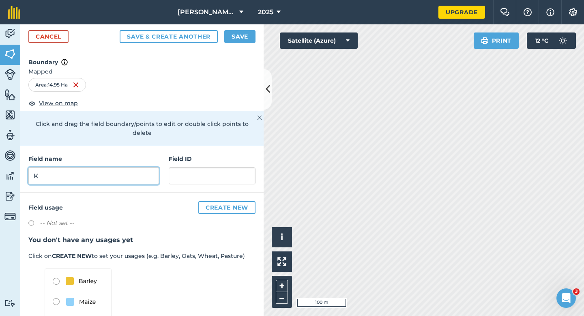
type input "K"
click at [245, 43] on button "Save" at bounding box center [239, 36] width 31 height 13
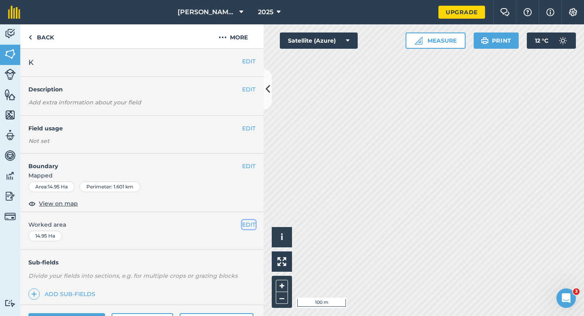
click at [244, 223] on button "EDIT" at bounding box center [248, 224] width 13 height 9
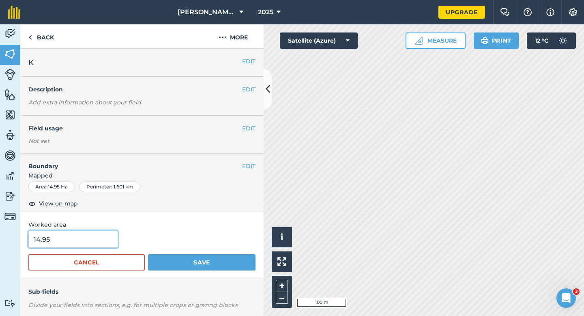
click at [105, 236] on input "14.95" at bounding box center [73, 238] width 90 height 17
type input "15"
click at [148, 254] on button "Save" at bounding box center [202, 262] width 108 height 16
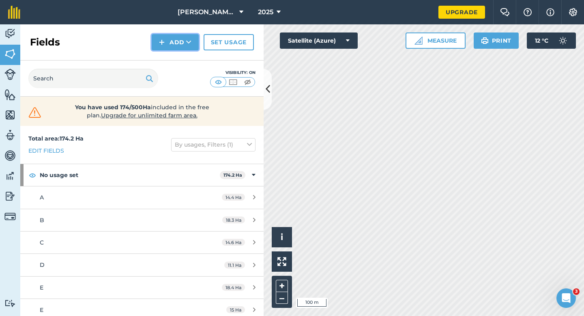
click at [164, 43] on img at bounding box center [162, 42] width 6 height 10
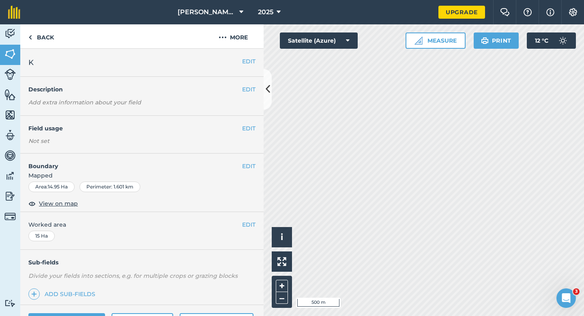
click at [250, 56] on div "EDIT K" at bounding box center [141, 63] width 243 height 28
click at [245, 62] on button "EDIT" at bounding box center [248, 61] width 13 height 9
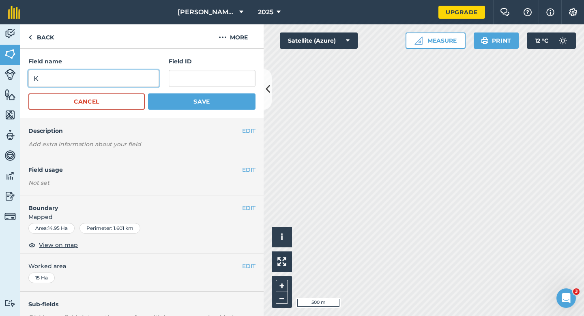
click at [157, 76] on input "K" at bounding box center [93, 78] width 131 height 17
type input "J"
click at [148, 93] on button "Save" at bounding box center [202, 101] width 108 height 16
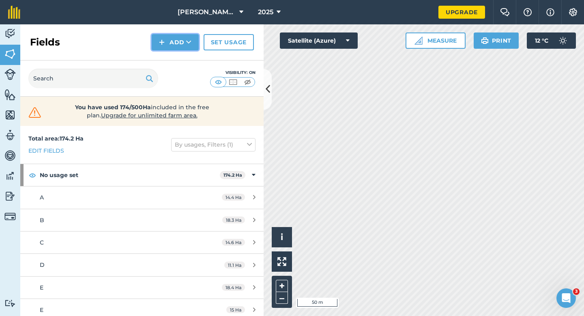
click at [177, 40] on button "Add" at bounding box center [175, 42] width 47 height 16
click at [177, 65] on link "Draw" at bounding box center [175, 61] width 45 height 18
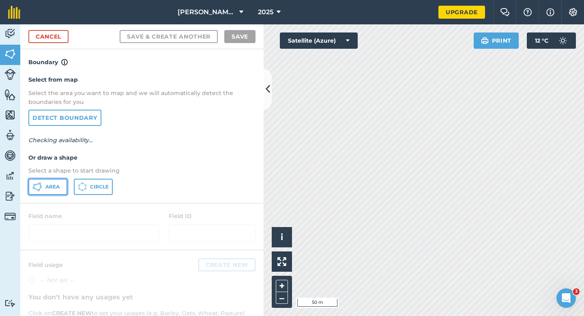
click at [56, 182] on button "Area" at bounding box center [47, 187] width 39 height 16
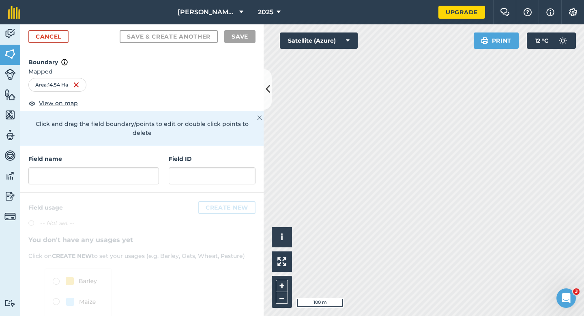
click at [135, 157] on div "Field name" at bounding box center [93, 169] width 131 height 30
click at [135, 167] on input "text" at bounding box center [93, 175] width 131 height 17
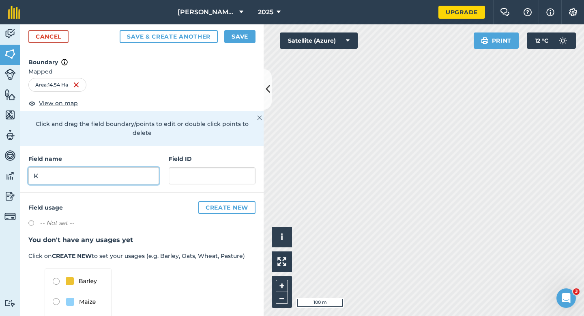
type input "K"
click at [245, 39] on button "Save" at bounding box center [239, 36] width 31 height 13
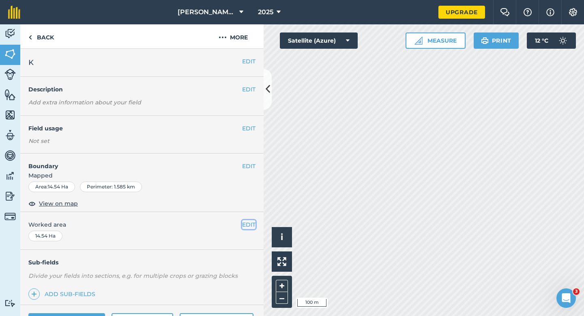
click at [255, 225] on button "EDIT" at bounding box center [248, 224] width 13 height 9
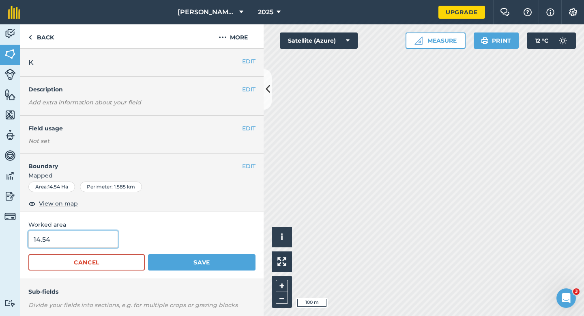
click at [79, 239] on input "14.54" at bounding box center [73, 238] width 90 height 17
type input "15"
click at [148, 254] on button "Save" at bounding box center [202, 262] width 108 height 16
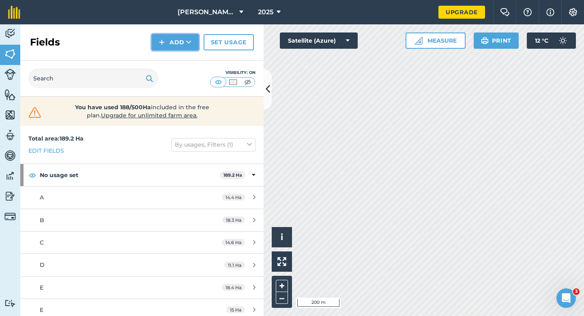
click at [177, 45] on button "Add" at bounding box center [175, 42] width 47 height 16
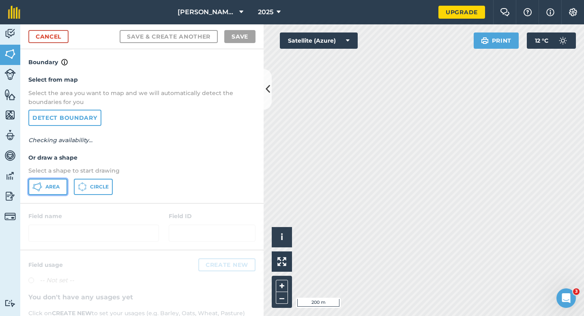
click at [56, 187] on span "Area" at bounding box center [52, 186] width 14 height 6
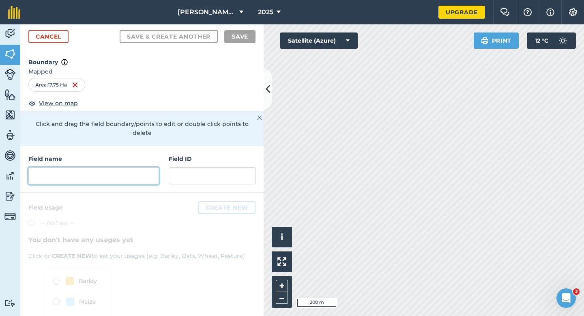
click at [129, 171] on input "text" at bounding box center [93, 175] width 131 height 17
type input "O"
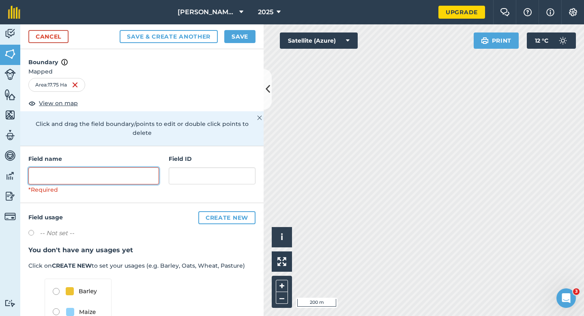
type input "O"
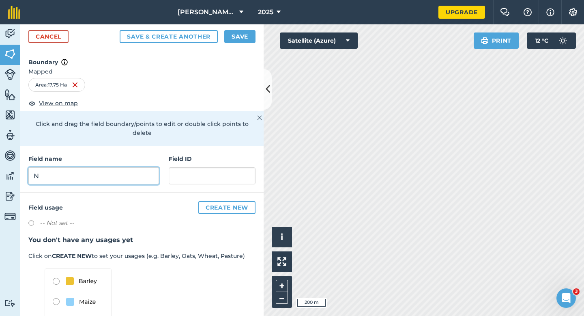
type input "N"
click at [240, 40] on button "Save" at bounding box center [239, 36] width 31 height 13
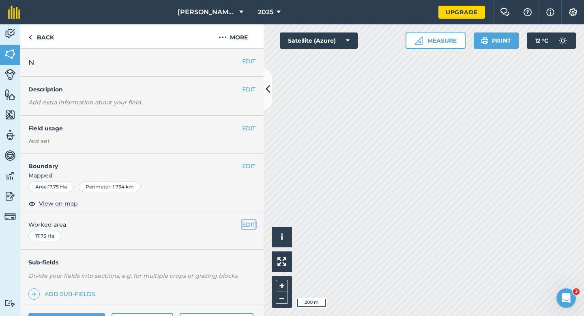
click at [248, 222] on button "EDIT" at bounding box center [248, 224] width 13 height 9
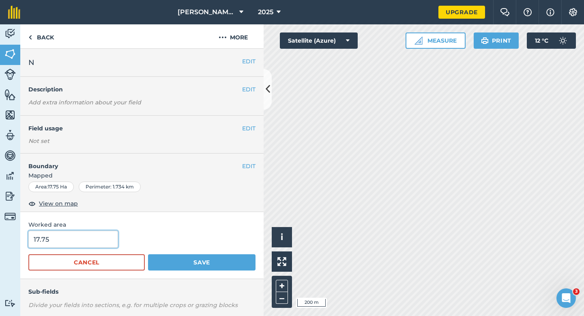
click at [90, 239] on input "17.75" at bounding box center [73, 238] width 90 height 17
type input "17.7"
click at [148, 254] on button "Save" at bounding box center [202, 262] width 108 height 16
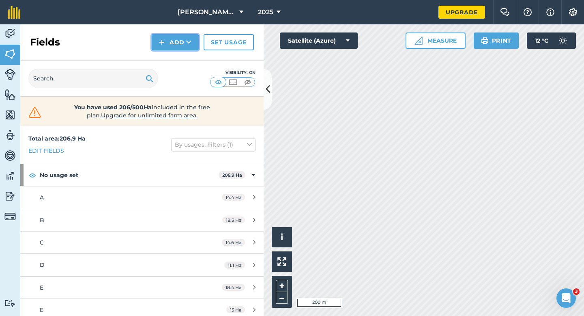
click at [178, 45] on button "Add" at bounding box center [175, 42] width 47 height 16
click at [179, 60] on link "Draw" at bounding box center [175, 61] width 45 height 18
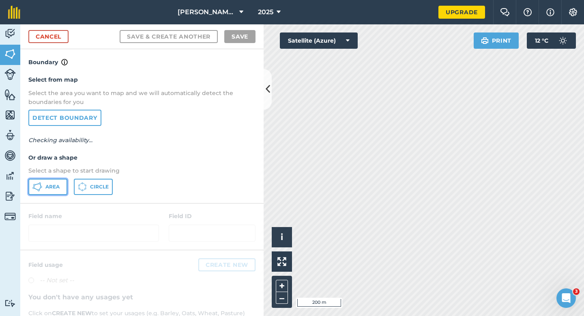
click at [61, 185] on button "Area" at bounding box center [47, 187] width 39 height 16
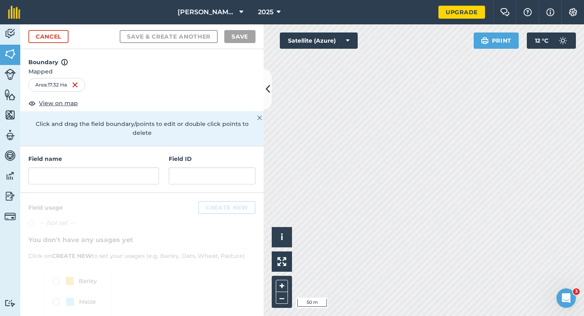
click at [538, 19] on div "[PERSON_NAME] & Sons Farming LTD 2025 Upgrade Farm Chat Help Info Settings Map …" at bounding box center [292, 158] width 584 height 316
click at [121, 168] on input "text" at bounding box center [93, 175] width 131 height 17
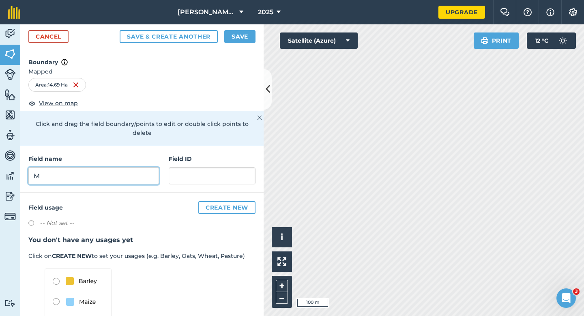
type input "M"
click at [251, 32] on button "Save" at bounding box center [239, 36] width 31 height 13
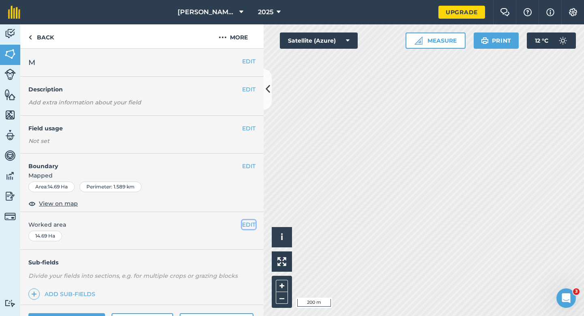
click at [250, 229] on button "EDIT" at bounding box center [248, 224] width 13 height 9
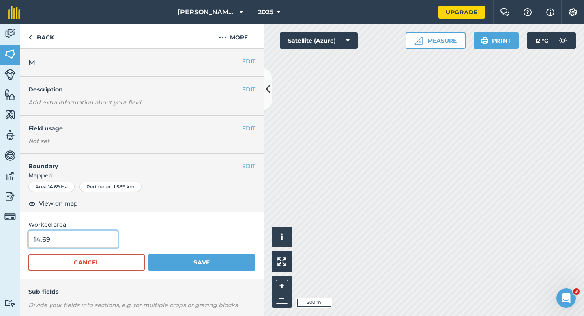
click at [91, 237] on input "14.69" at bounding box center [73, 238] width 90 height 17
type input "15"
click at [148, 254] on button "Save" at bounding box center [202, 262] width 108 height 16
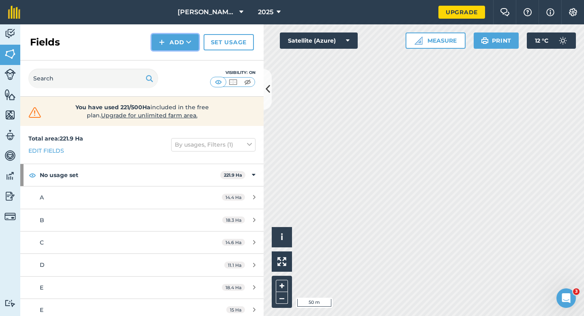
click at [189, 48] on button "Add" at bounding box center [175, 42] width 47 height 16
click at [189, 65] on link "Draw" at bounding box center [175, 61] width 45 height 18
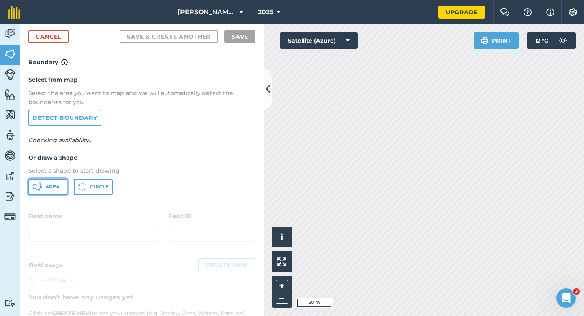
click at [40, 183] on icon at bounding box center [37, 187] width 10 height 10
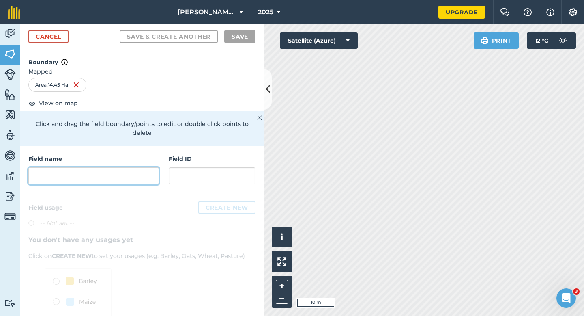
click at [140, 172] on input "text" at bounding box center [93, 175] width 131 height 17
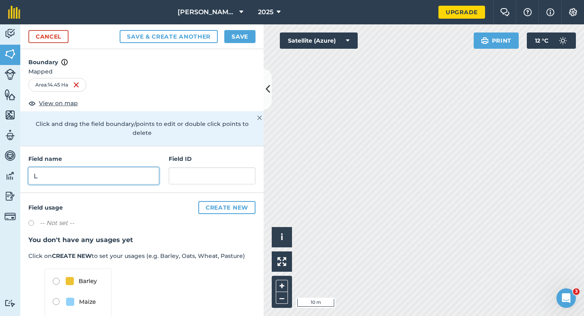
type input "L"
click at [250, 22] on div "2025" at bounding box center [269, 12] width 45 height 24
click at [250, 39] on button "Save" at bounding box center [239, 36] width 31 height 13
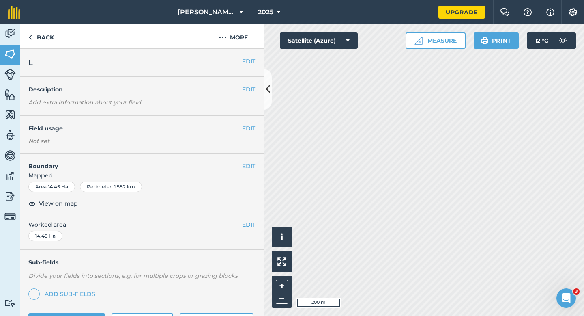
click at [240, 231] on div "EDIT Worked area 14.45 Ha" at bounding box center [141, 231] width 243 height 38
click at [245, 228] on button "EDIT" at bounding box center [248, 224] width 13 height 9
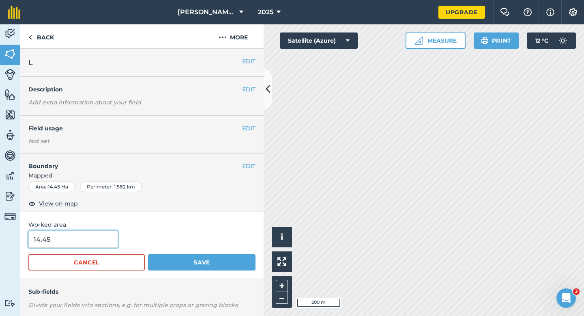
click at [100, 236] on input "14.45" at bounding box center [73, 238] width 90 height 17
type input "15"
click at [148, 254] on button "Save" at bounding box center [202, 262] width 108 height 16
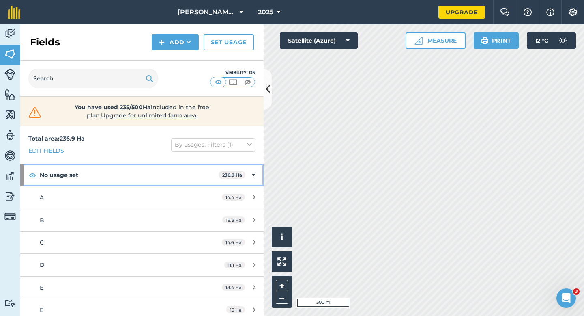
click at [239, 170] on div "No usage set 236.9 Ha" at bounding box center [141, 175] width 243 height 22
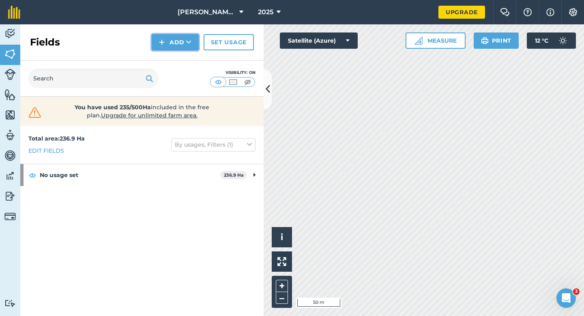
click at [164, 41] on img at bounding box center [162, 42] width 6 height 10
click at [169, 58] on link "Draw" at bounding box center [175, 61] width 45 height 18
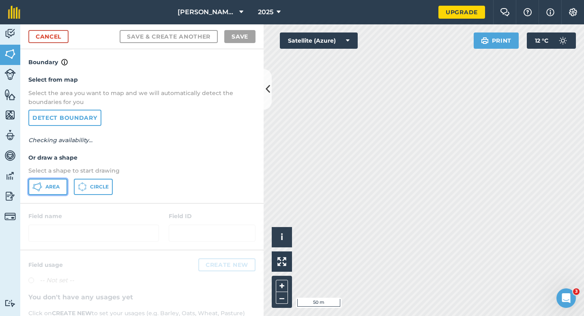
click at [60, 187] on button "Area" at bounding box center [47, 187] width 39 height 16
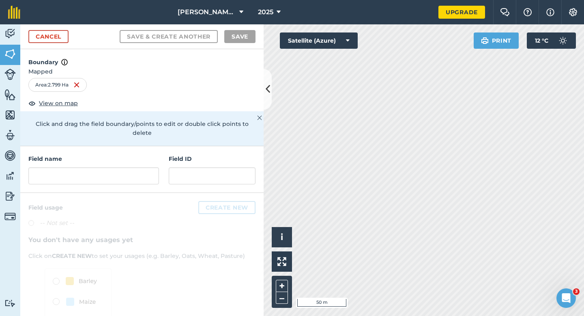
click at [200, 154] on div "Field ID" at bounding box center [212, 169] width 87 height 30
drag, startPoint x: 198, startPoint y: 161, endPoint x: 169, endPoint y: 161, distance: 28.8
click at [198, 167] on input "text" at bounding box center [212, 175] width 87 height 17
click at [160, 161] on div "Field name Field ID" at bounding box center [141, 169] width 243 height 47
click at [153, 173] on input "text" at bounding box center [93, 175] width 131 height 17
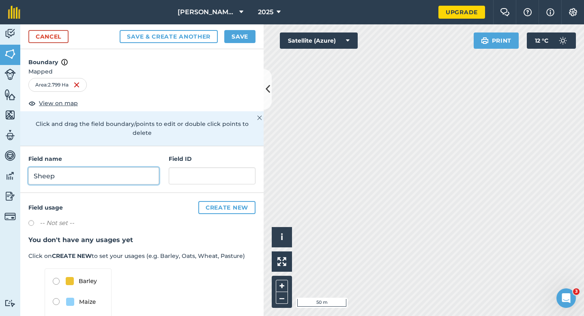
type input "Sheep"
click at [249, 40] on button "Save" at bounding box center [239, 36] width 31 height 13
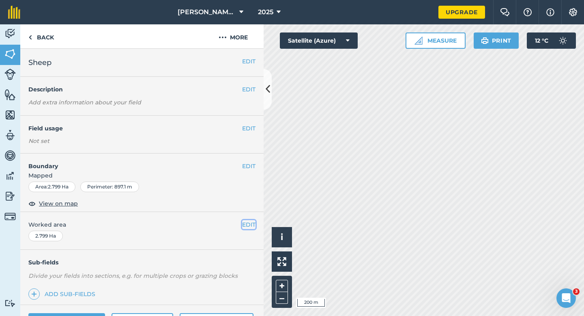
click at [247, 224] on button "EDIT" at bounding box center [248, 224] width 13 height 9
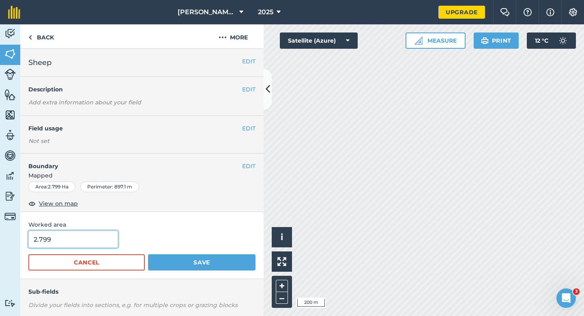
click at [63, 232] on input "2.799" at bounding box center [73, 238] width 90 height 17
type input "3"
click at [148, 254] on button "Save" at bounding box center [202, 262] width 108 height 16
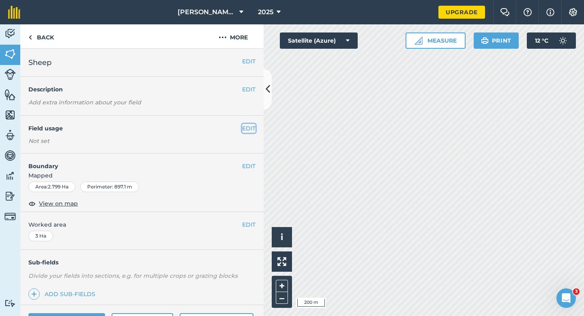
click at [250, 130] on button "EDIT" at bounding box center [248, 128] width 13 height 9
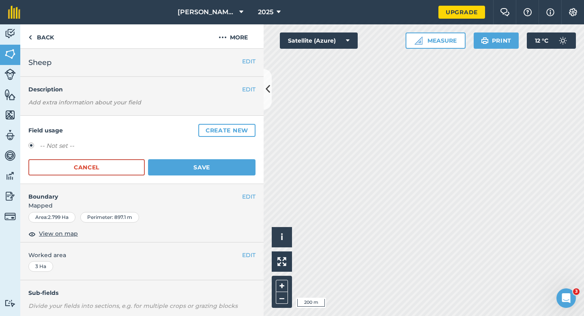
click at [250, 130] on button "Create new" at bounding box center [226, 130] width 57 height 13
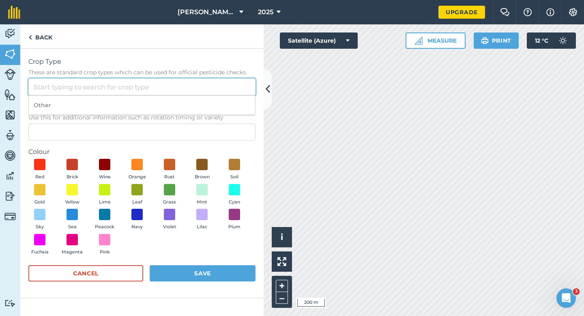
click at [211, 82] on input "Crop Type These are standard crop types which can be used for official pesticid…" at bounding box center [141, 86] width 227 height 17
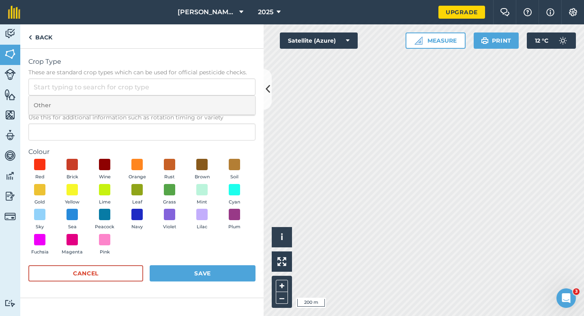
click at [211, 101] on li "Other" at bounding box center [142, 105] width 226 height 19
type input "Other"
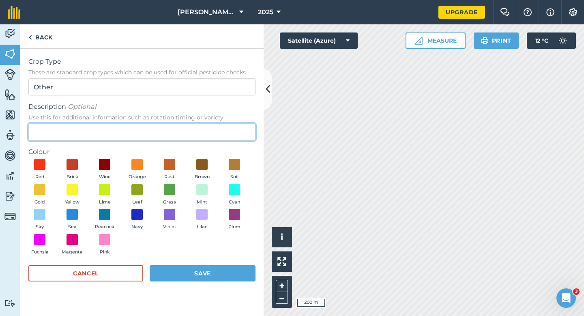
click at [209, 128] on input "Description Optional Use this for additional information such as rotation timin…" at bounding box center [141, 131] width 227 height 17
type input "Grass"
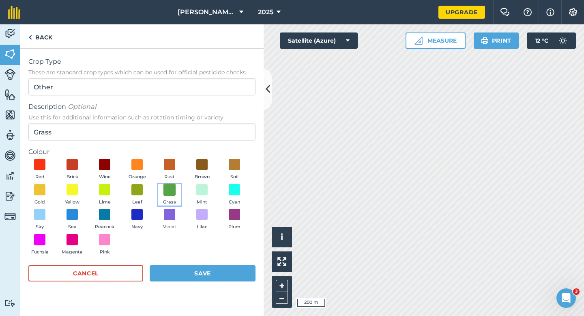
click at [168, 191] on span at bounding box center [170, 189] width 13 height 13
click at [212, 269] on button "Save" at bounding box center [203, 273] width 106 height 16
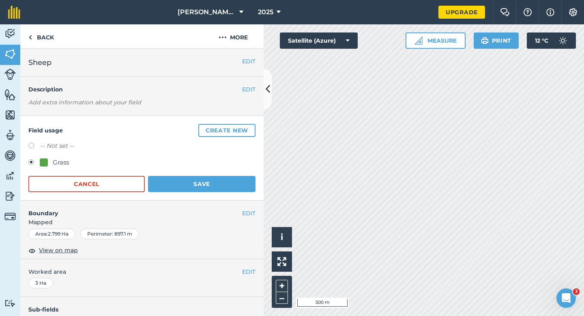
click at [219, 171] on form "-- Not set -- Grass Cancel Save" at bounding box center [141, 166] width 227 height 51
click at [219, 177] on button "Save" at bounding box center [202, 184] width 108 height 16
